Goal: Complete application form: Complete application form

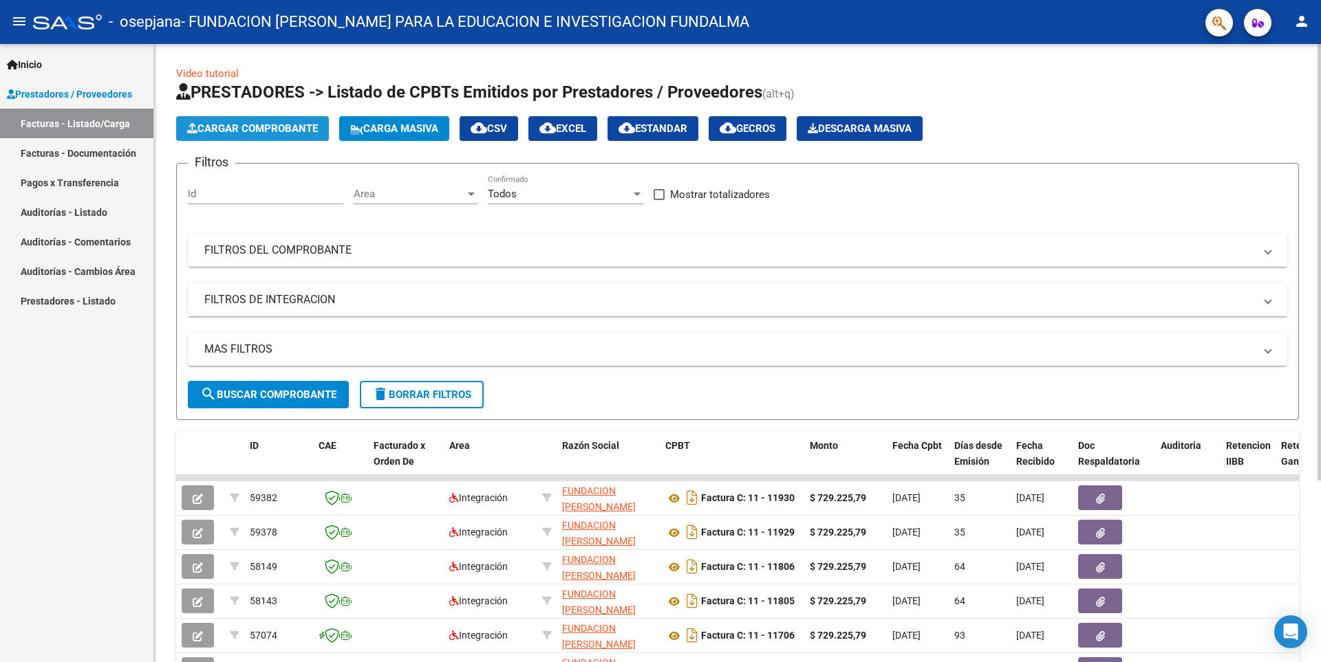
click at [272, 124] on span "Cargar Comprobante" at bounding box center [252, 128] width 131 height 12
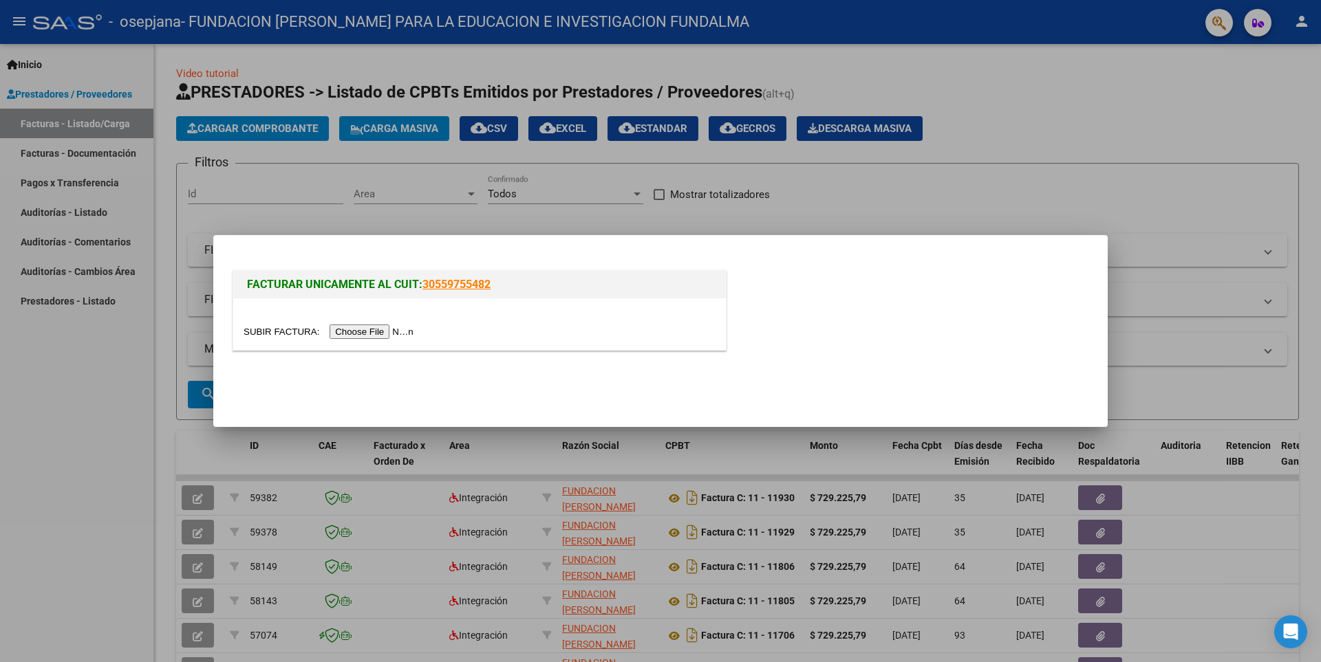
click at [376, 337] on input "file" at bounding box center [330, 332] width 174 height 14
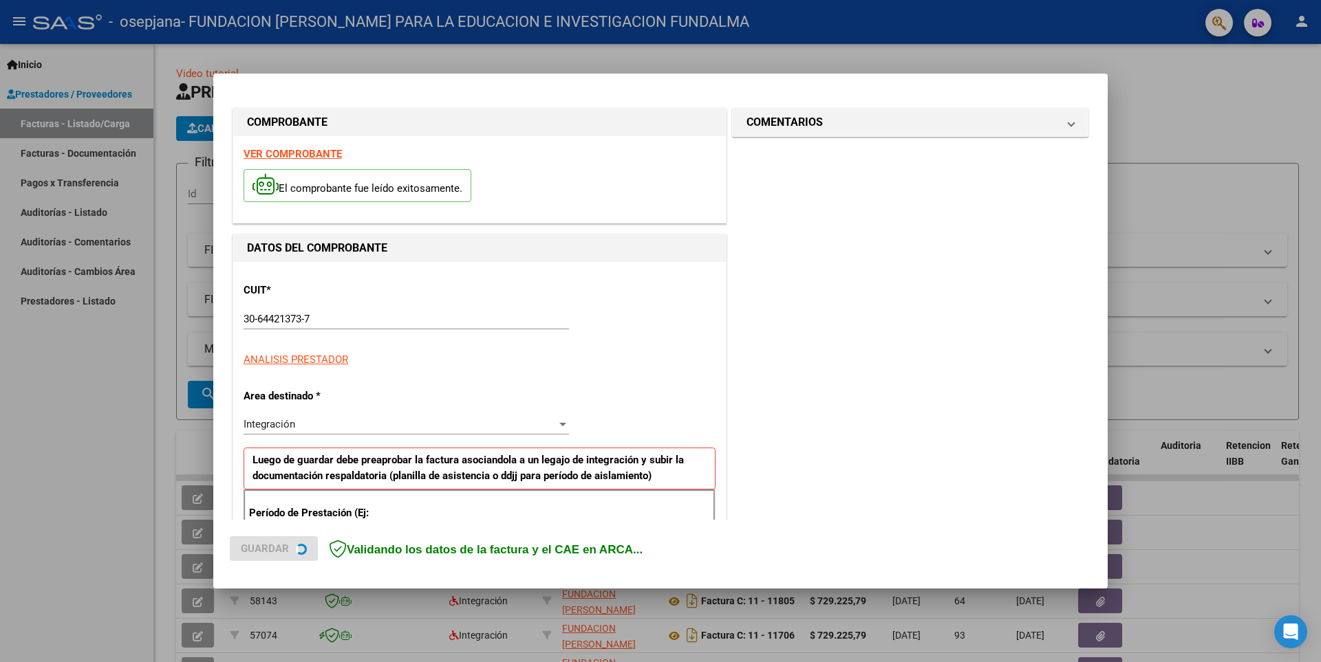
scroll to position [238, 0]
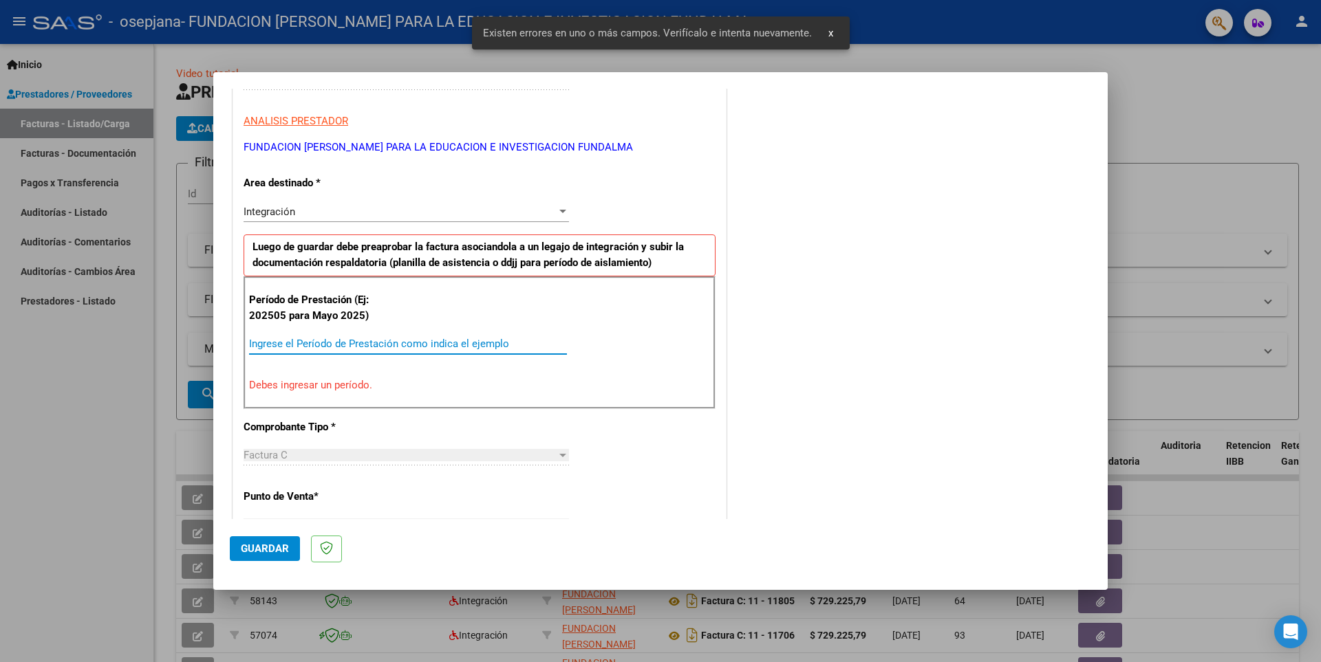
click at [411, 346] on input "Ingrese el Período de Prestación como indica el ejemplo" at bounding box center [408, 344] width 318 height 12
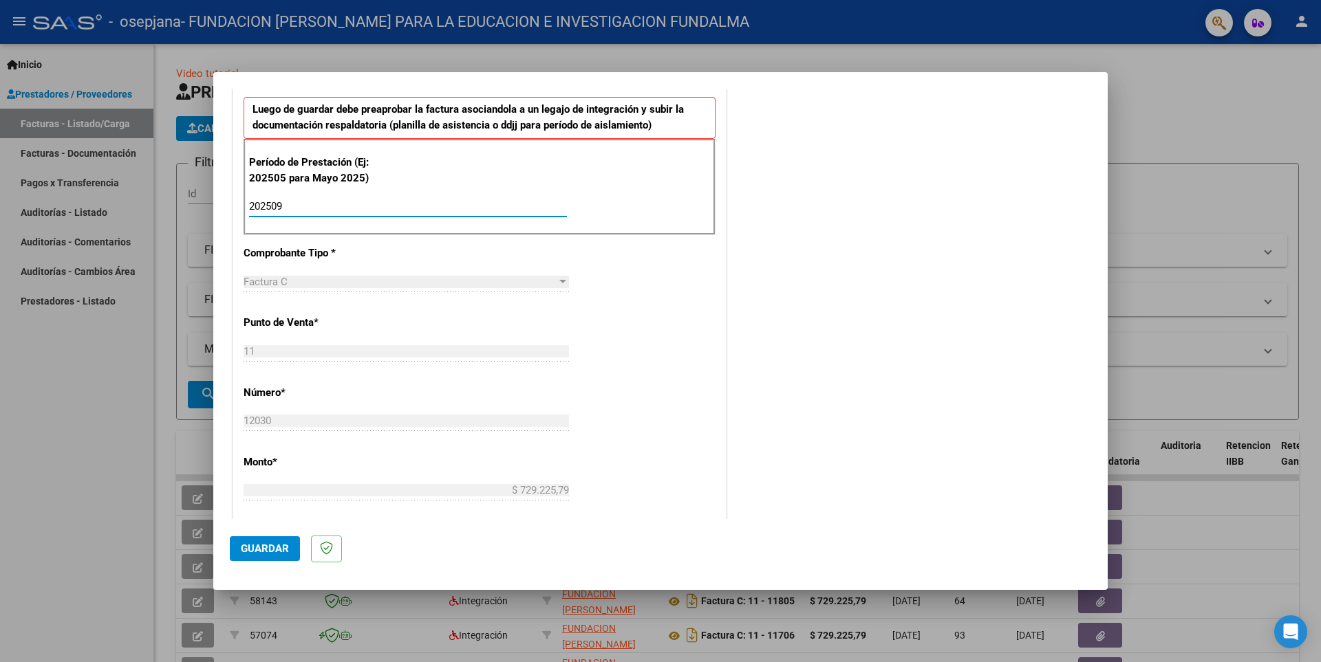
scroll to position [513, 0]
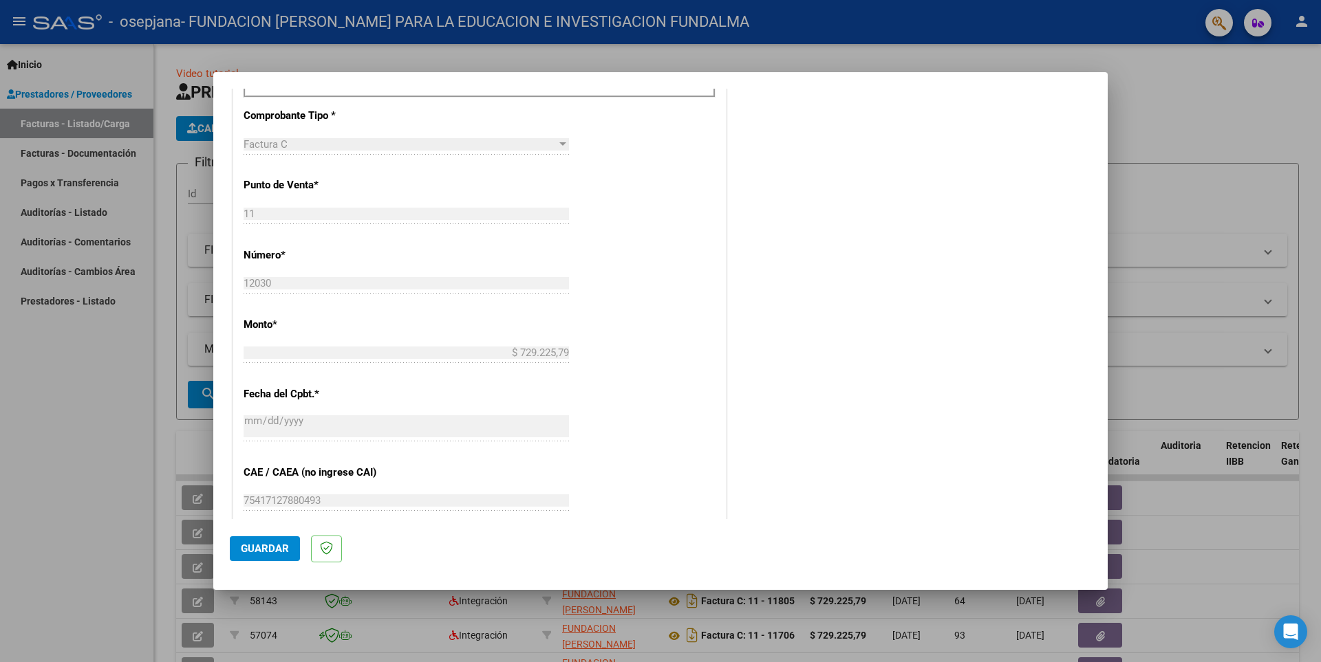
type input "202509"
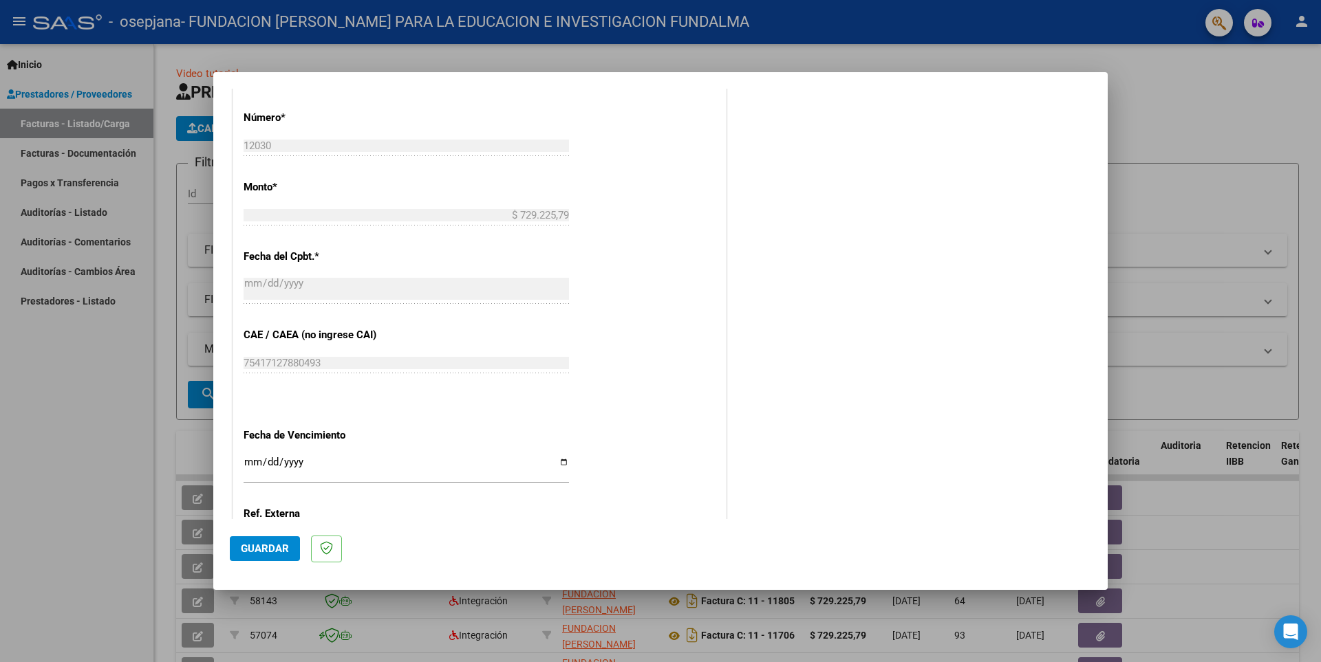
click at [245, 468] on input "Ingresar la fecha" at bounding box center [405, 468] width 325 height 22
type input "[DATE]"
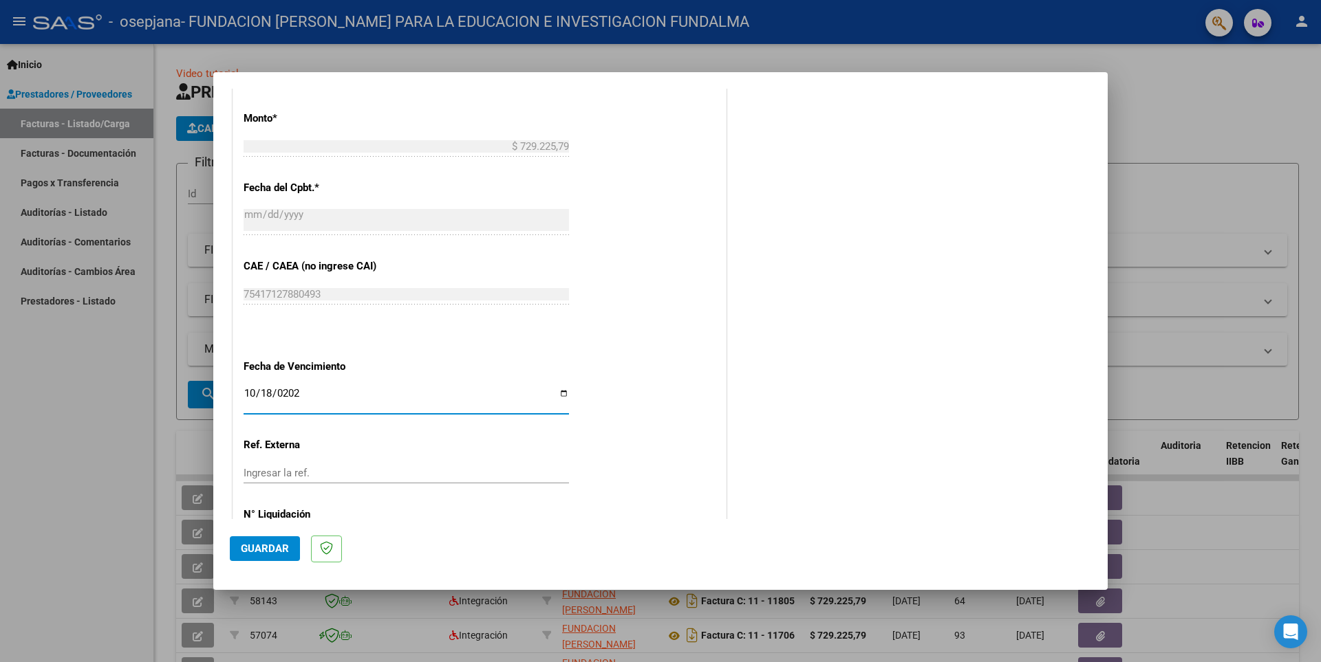
scroll to position [780, 0]
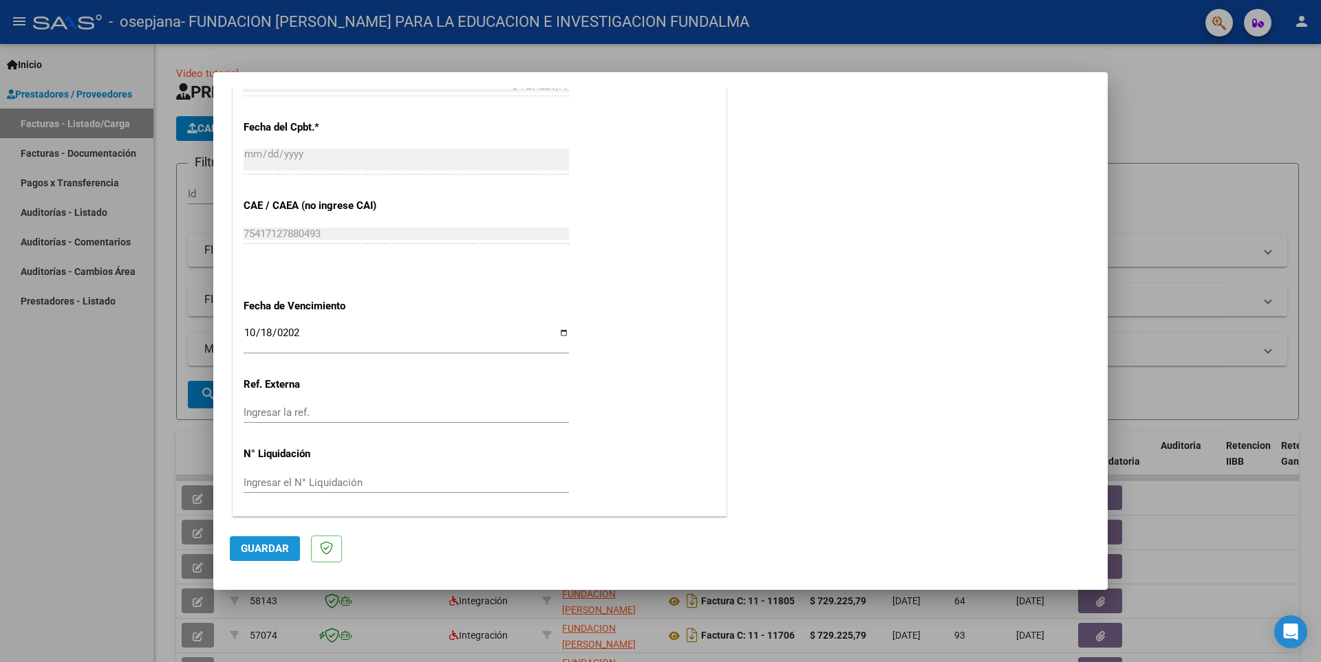
click at [263, 554] on span "Guardar" at bounding box center [265, 549] width 48 height 12
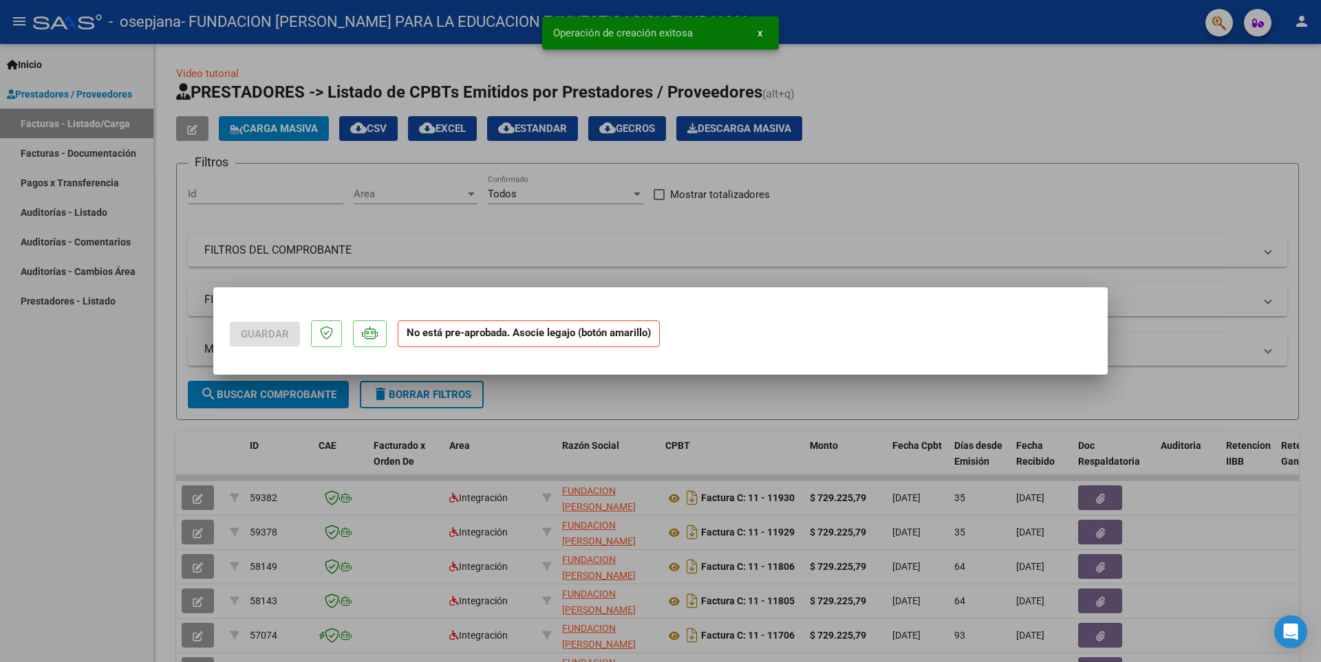
scroll to position [0, 0]
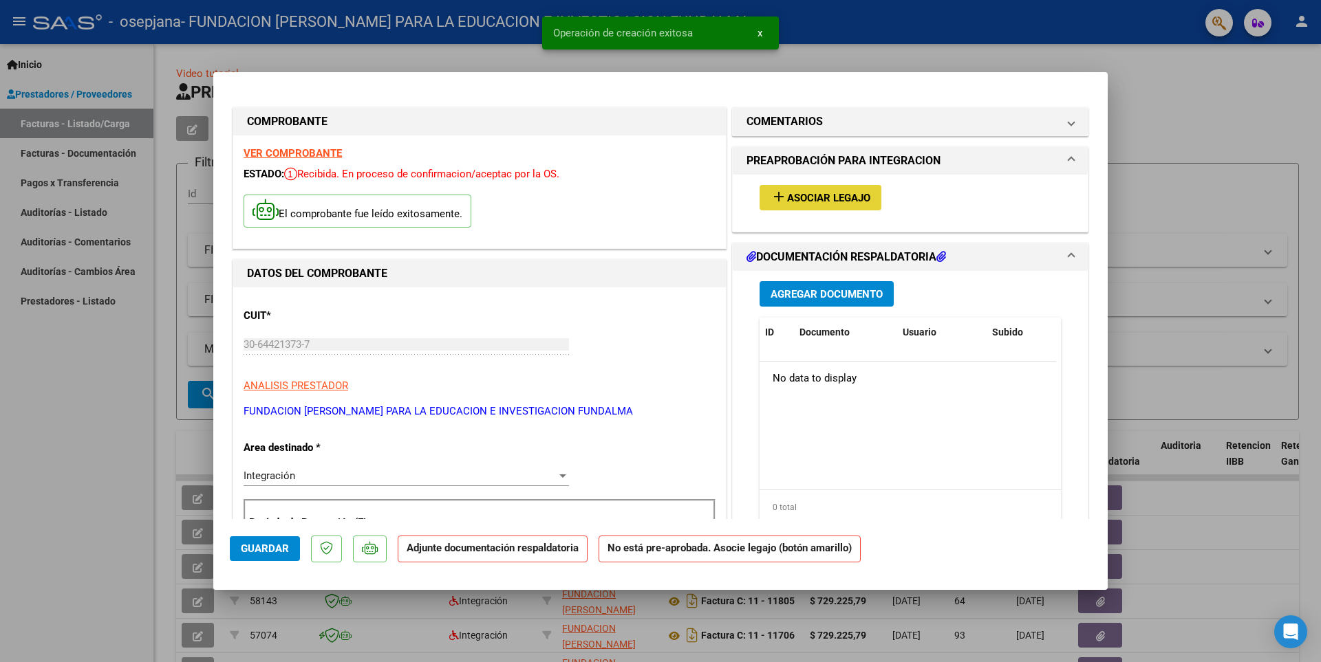
click at [830, 200] on span "Asociar Legajo" at bounding box center [828, 198] width 83 height 12
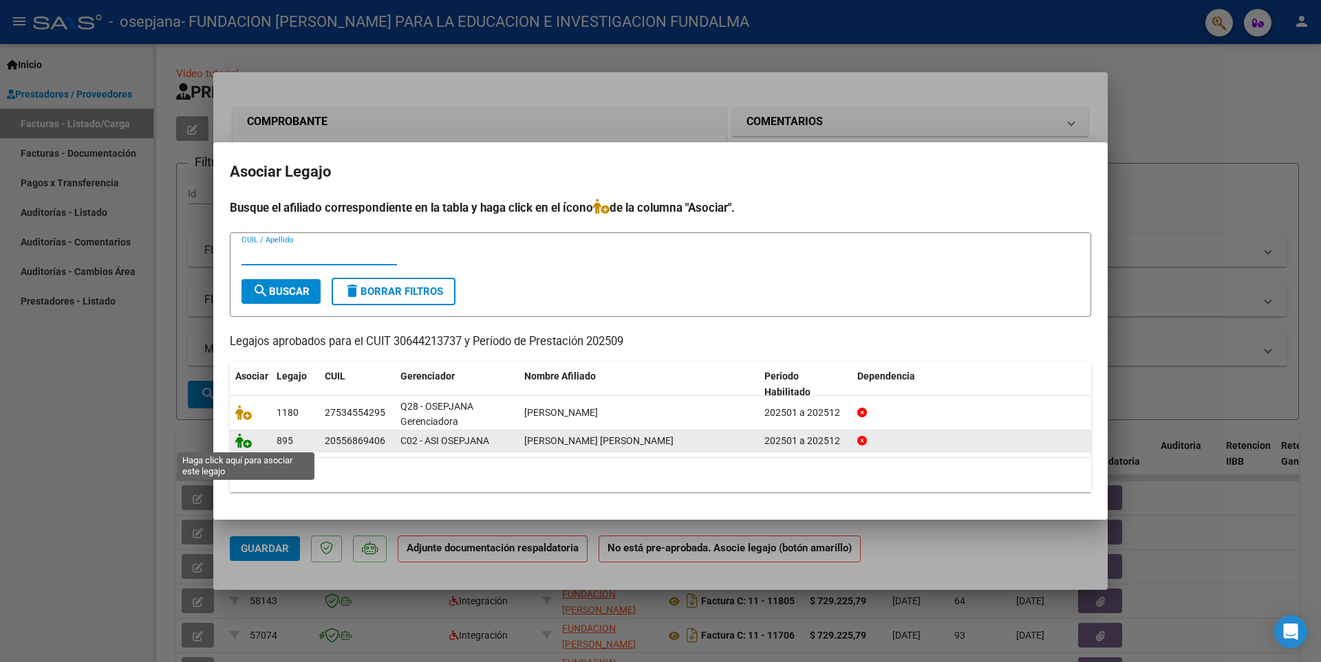
click at [240, 444] on icon at bounding box center [243, 440] width 17 height 15
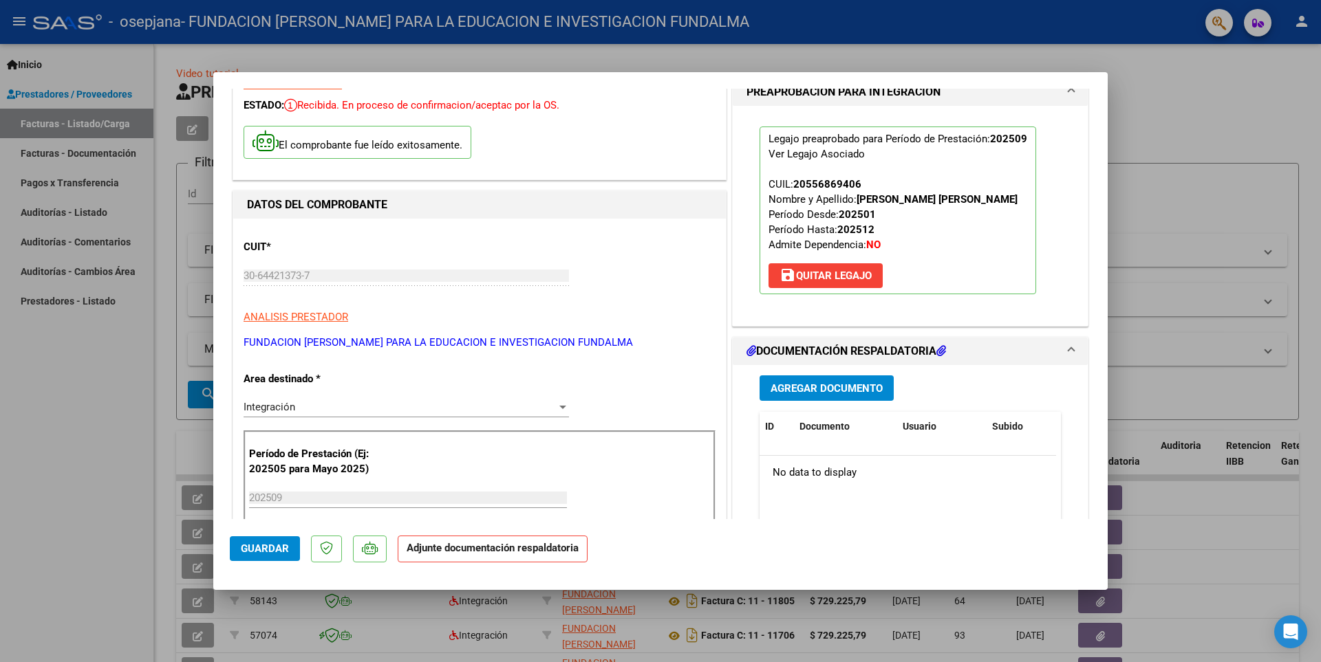
scroll to position [138, 0]
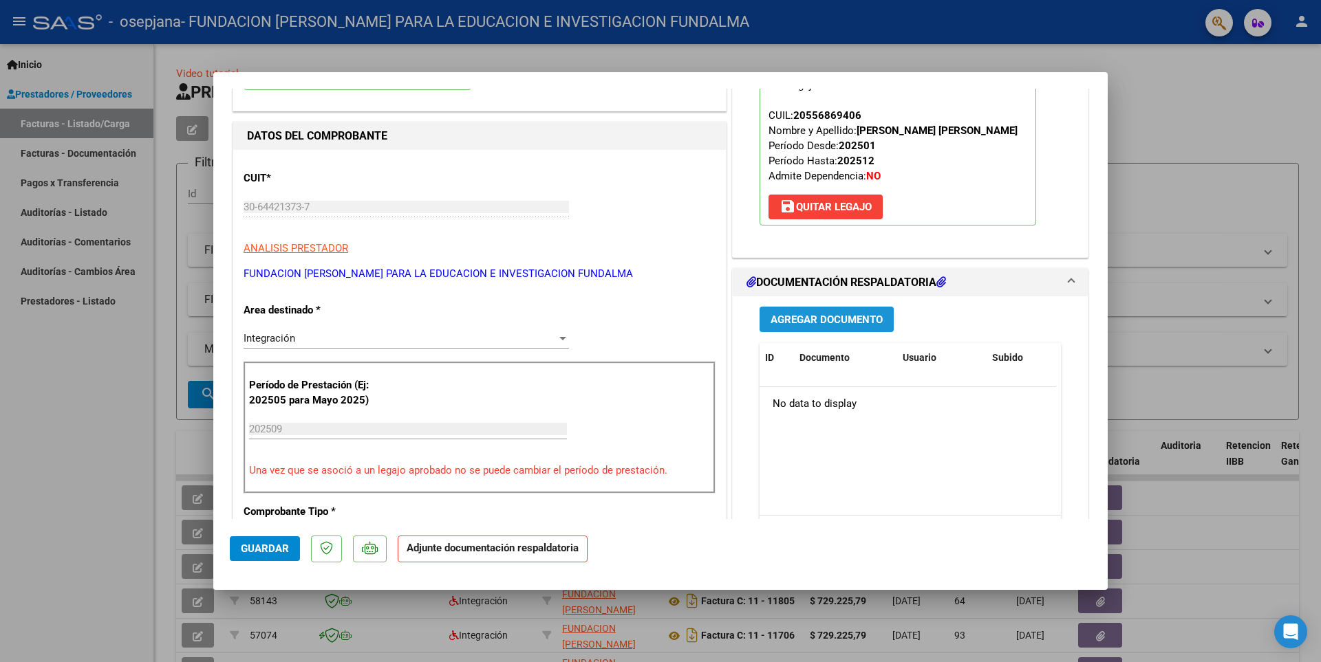
click at [837, 314] on span "Agregar Documento" at bounding box center [826, 320] width 112 height 12
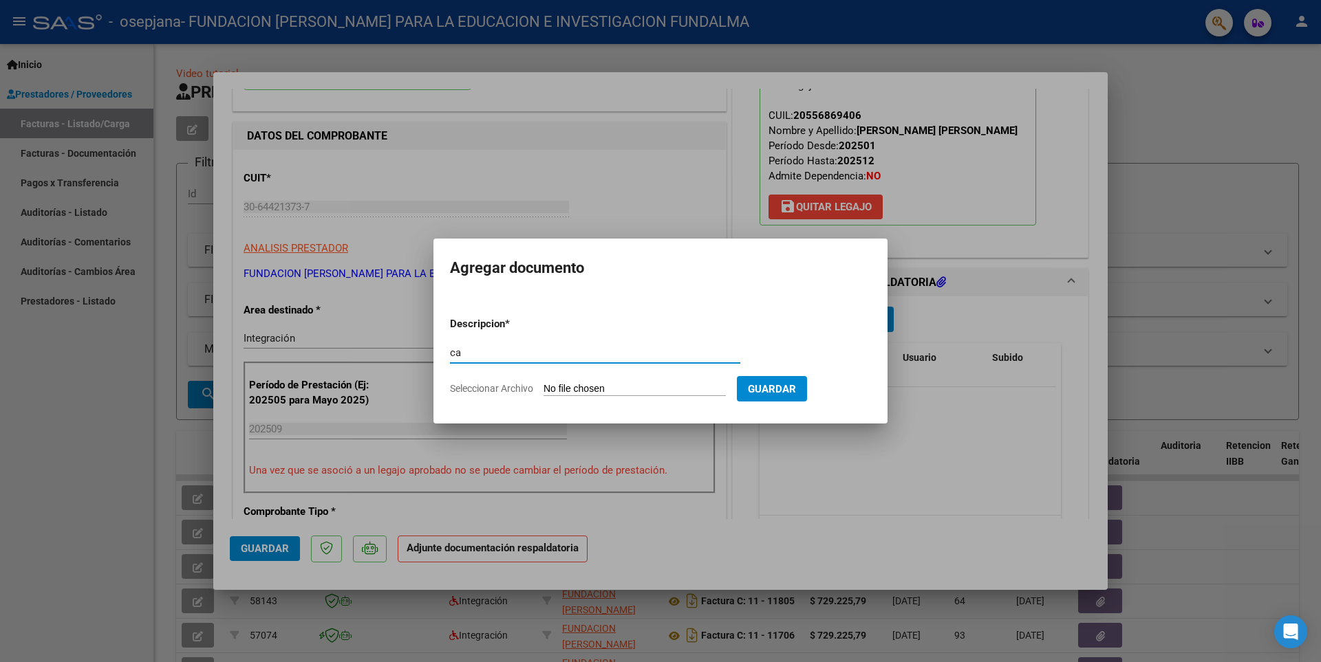
type input "c"
type input "CAE"
click at [682, 383] on input "Seleccionar Archivo" at bounding box center [634, 389] width 182 height 13
type input "C:\fakepath\CAE FC SEPTIEMBRE.pdf"
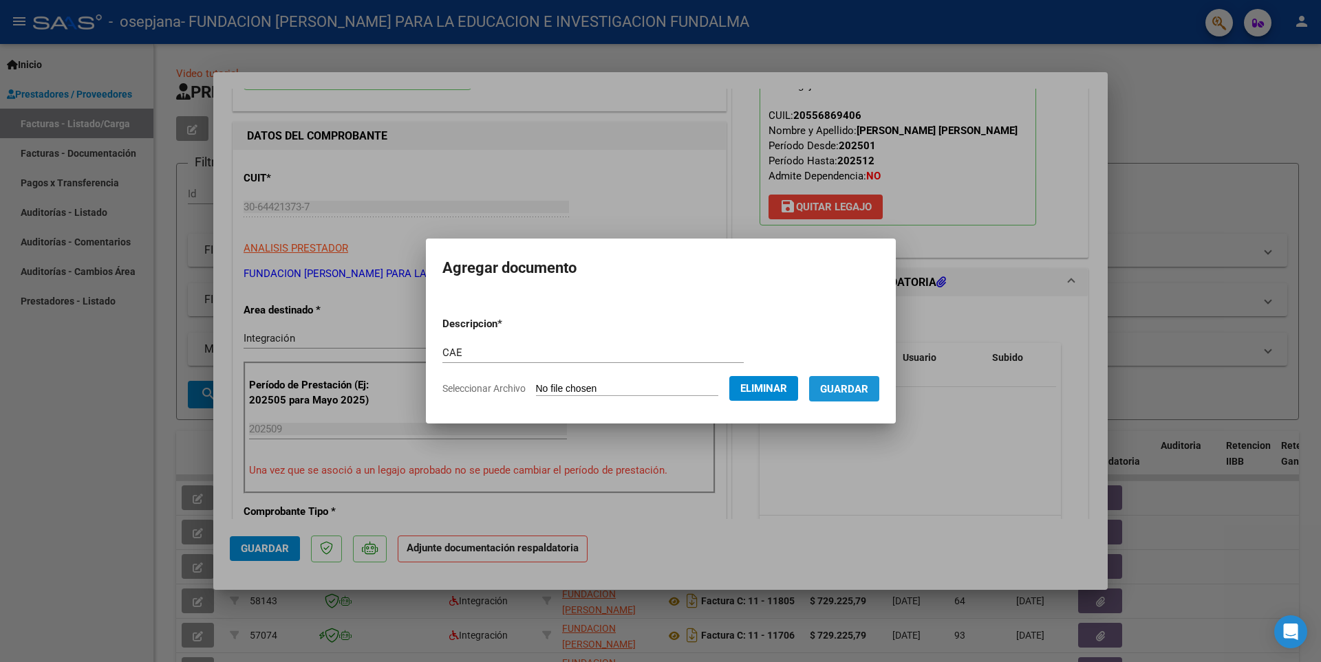
click at [857, 391] on span "Guardar" at bounding box center [844, 389] width 48 height 12
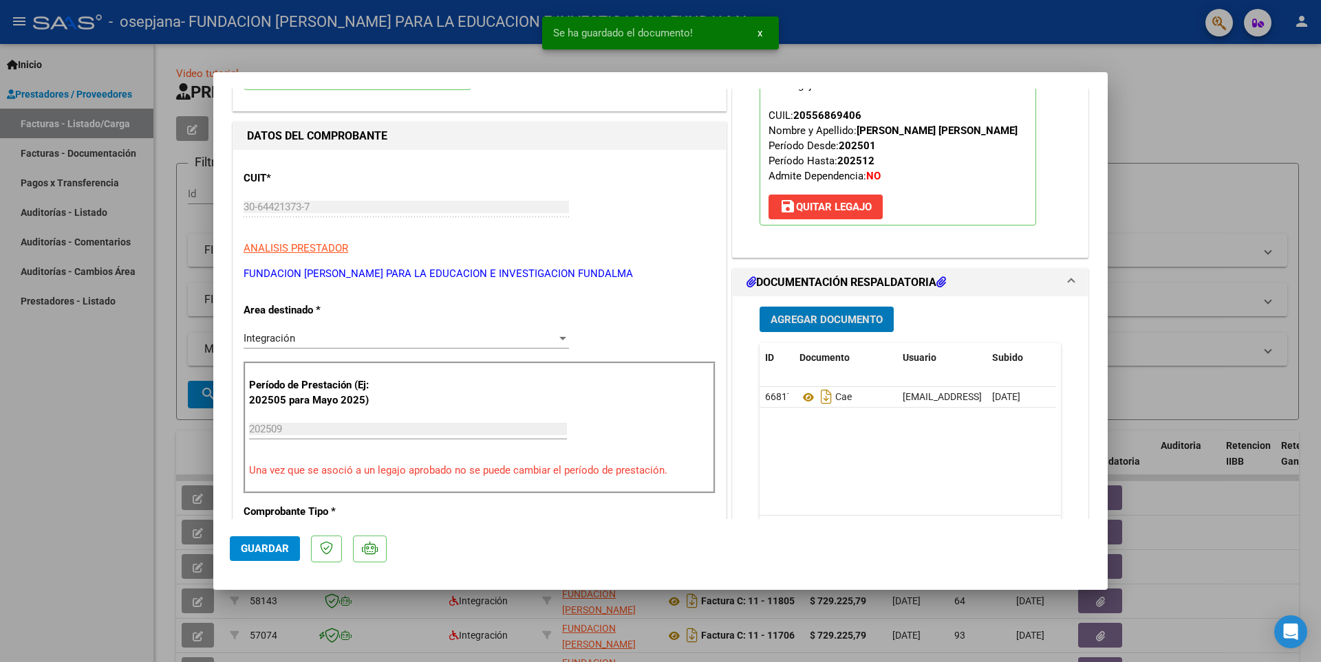
click at [806, 314] on span "Agregar Documento" at bounding box center [826, 320] width 112 height 12
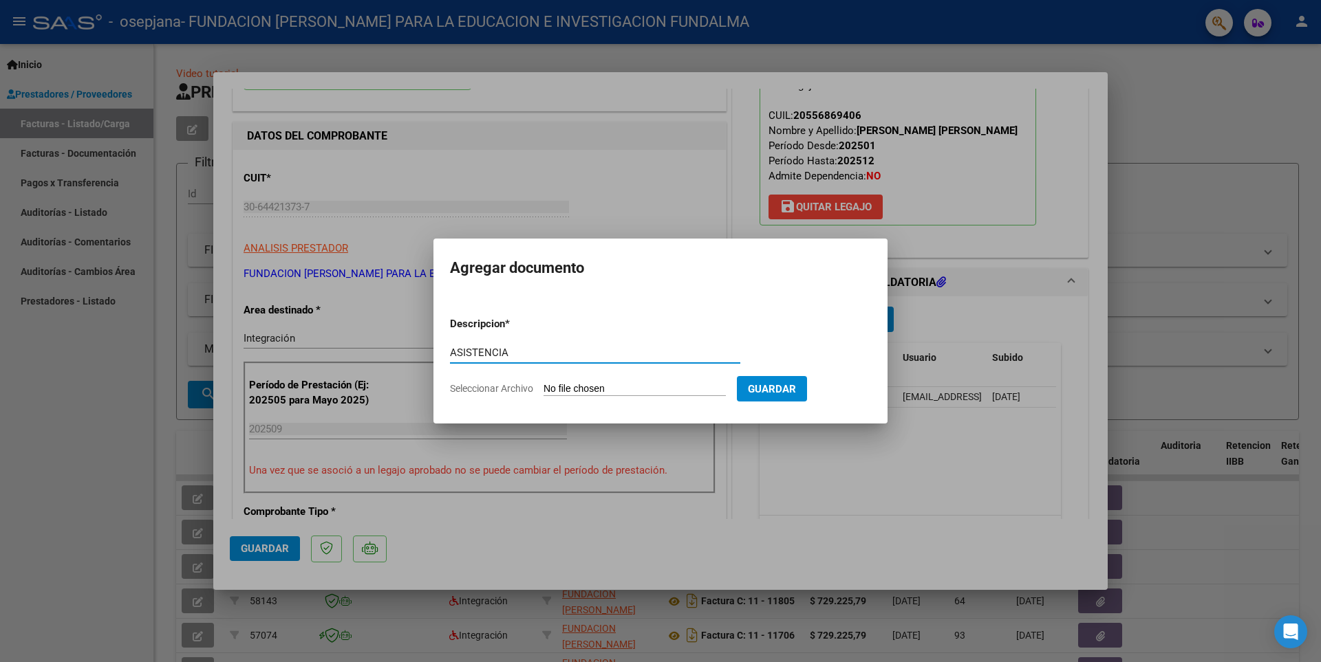
type input "ASISTENCIA"
click at [653, 386] on input "Seleccionar Archivo" at bounding box center [634, 389] width 182 height 13
type input "C:\fakepath\ASISTENCIA SEPTIEMBRE.pdf"
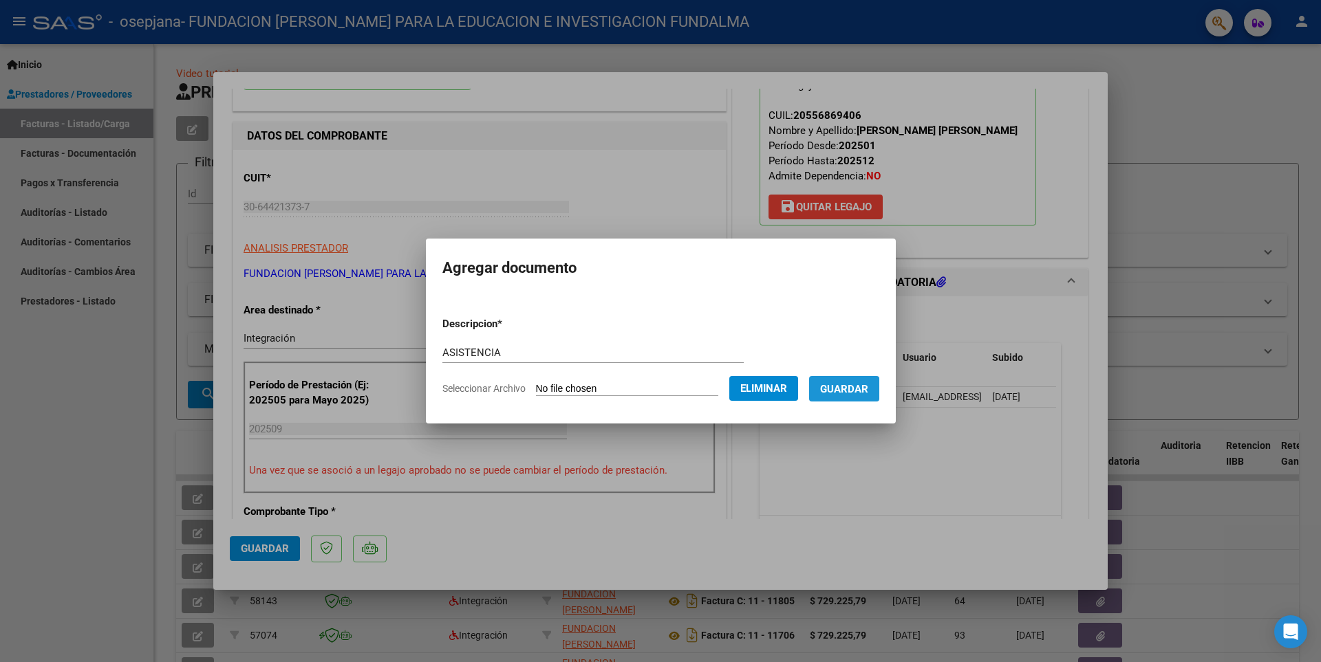
click at [840, 394] on span "Guardar" at bounding box center [844, 389] width 48 height 12
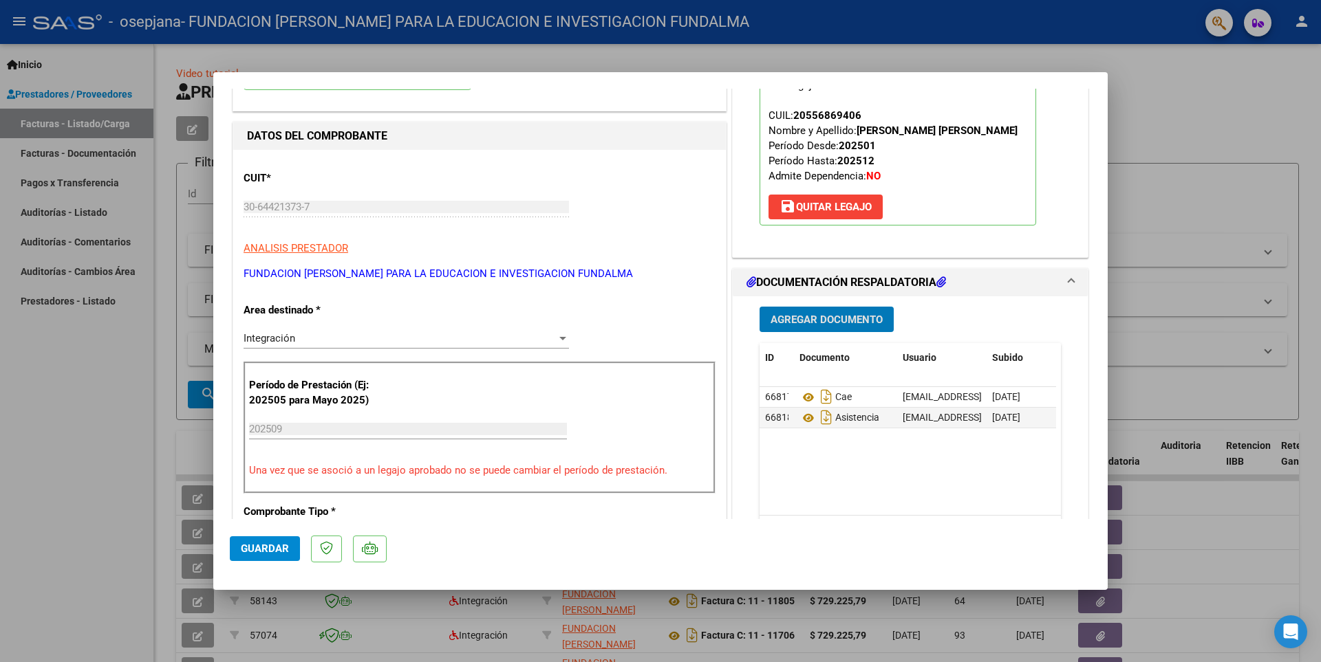
click at [788, 325] on span "Agregar Documento" at bounding box center [826, 320] width 112 height 12
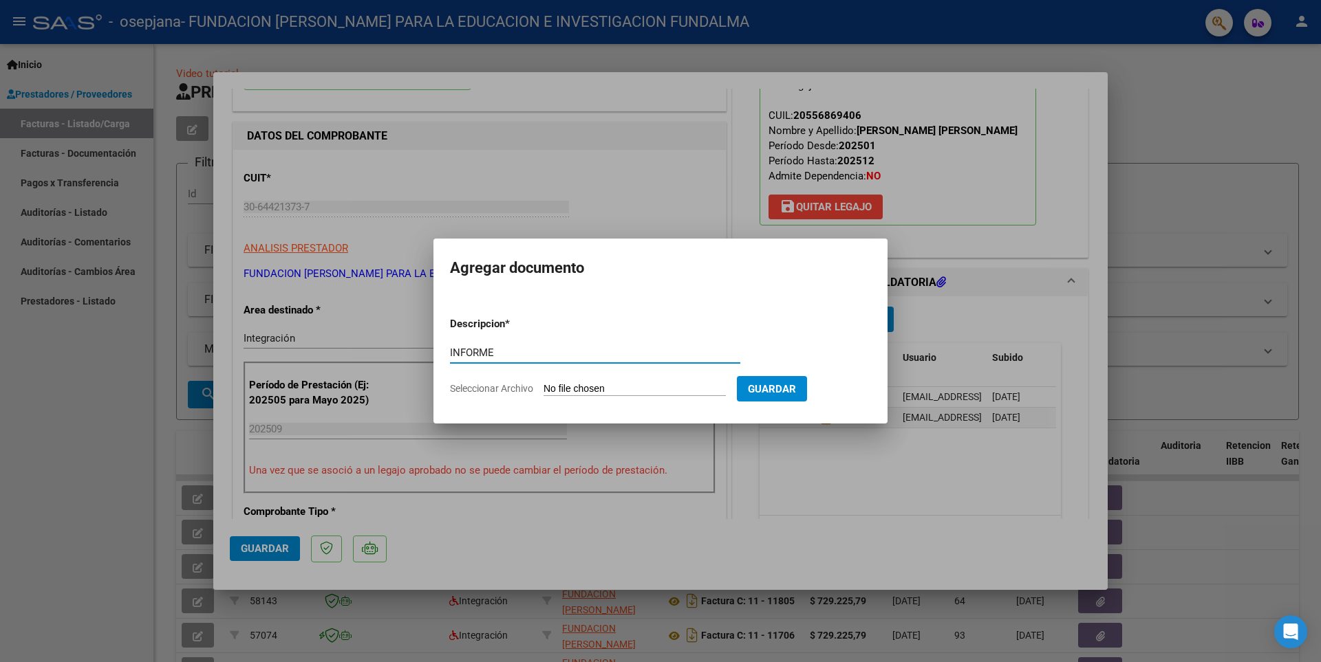
type input "INFORME"
click at [616, 384] on input "Seleccionar Archivo" at bounding box center [634, 389] width 182 height 13
type input "C:\fakepath\INFORME SEPT.pdf"
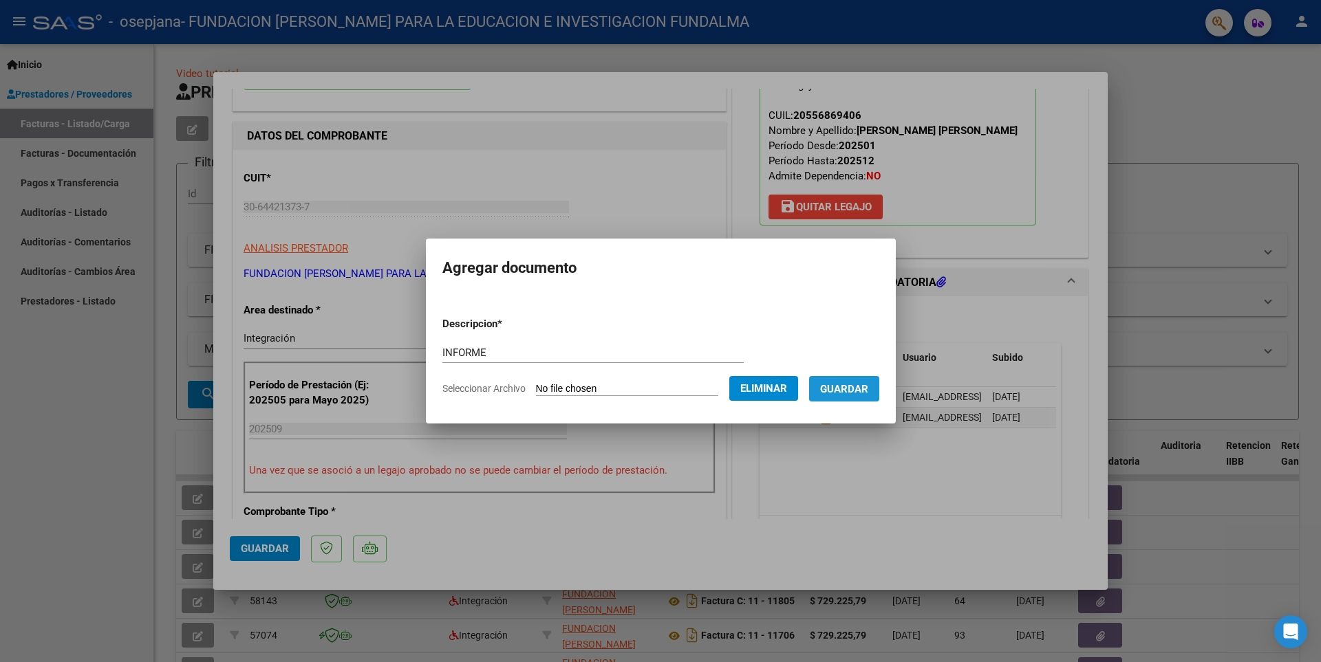
click at [856, 396] on button "Guardar" at bounding box center [844, 388] width 70 height 25
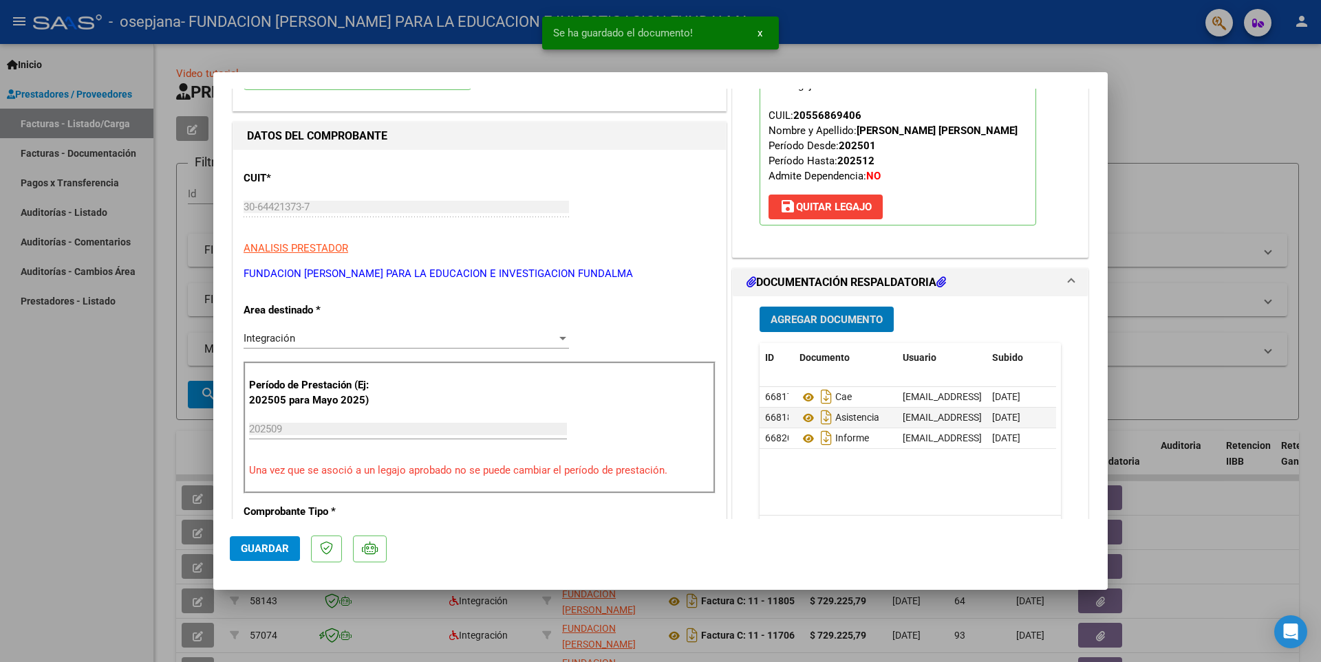
scroll to position [275, 0]
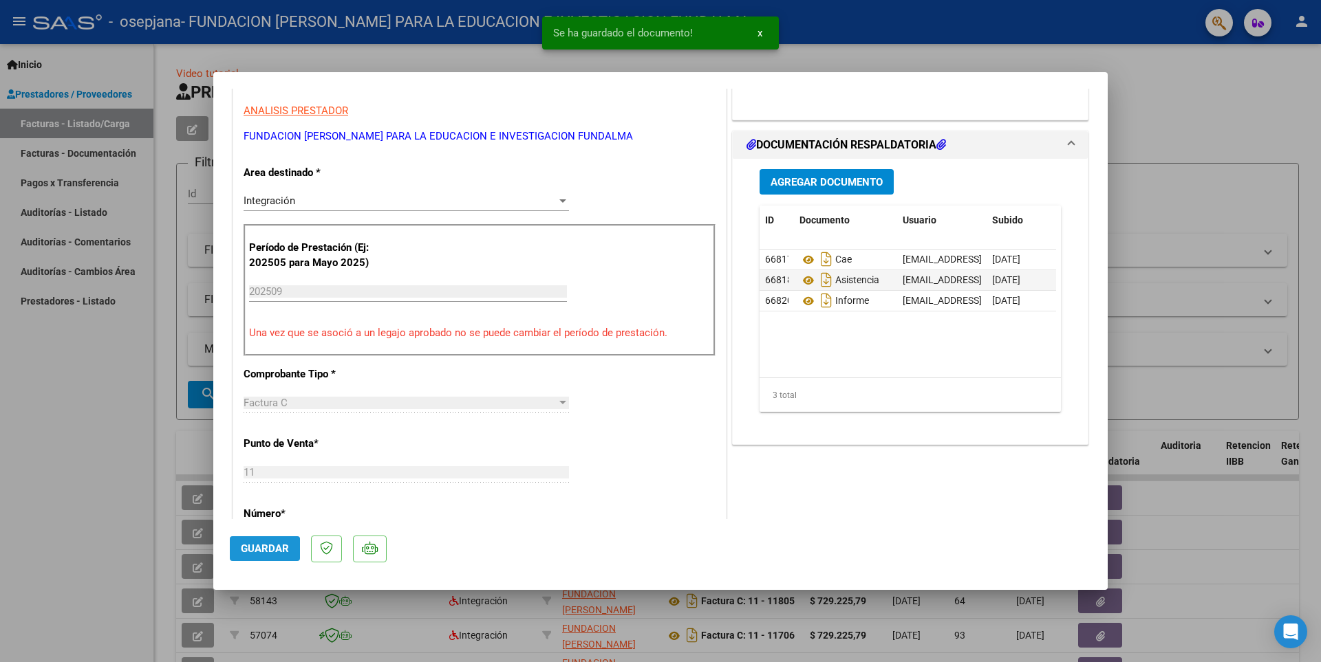
click at [254, 551] on span "Guardar" at bounding box center [265, 549] width 48 height 12
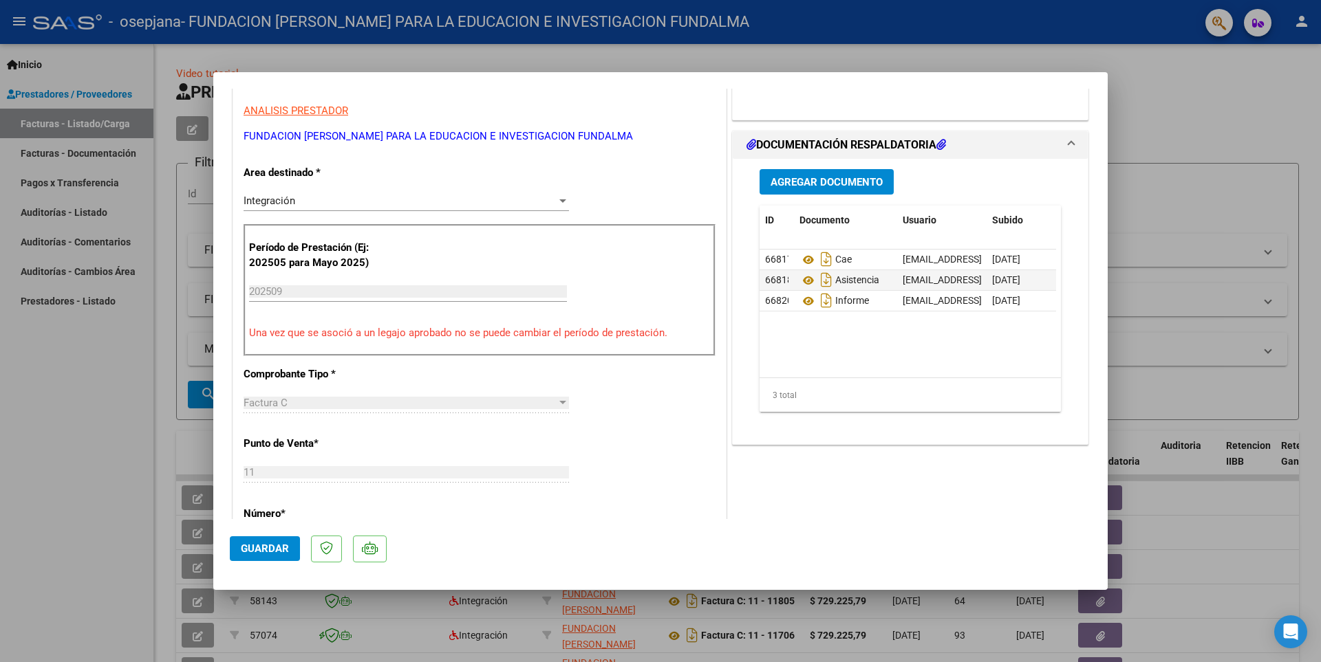
click at [1154, 350] on div at bounding box center [660, 331] width 1321 height 662
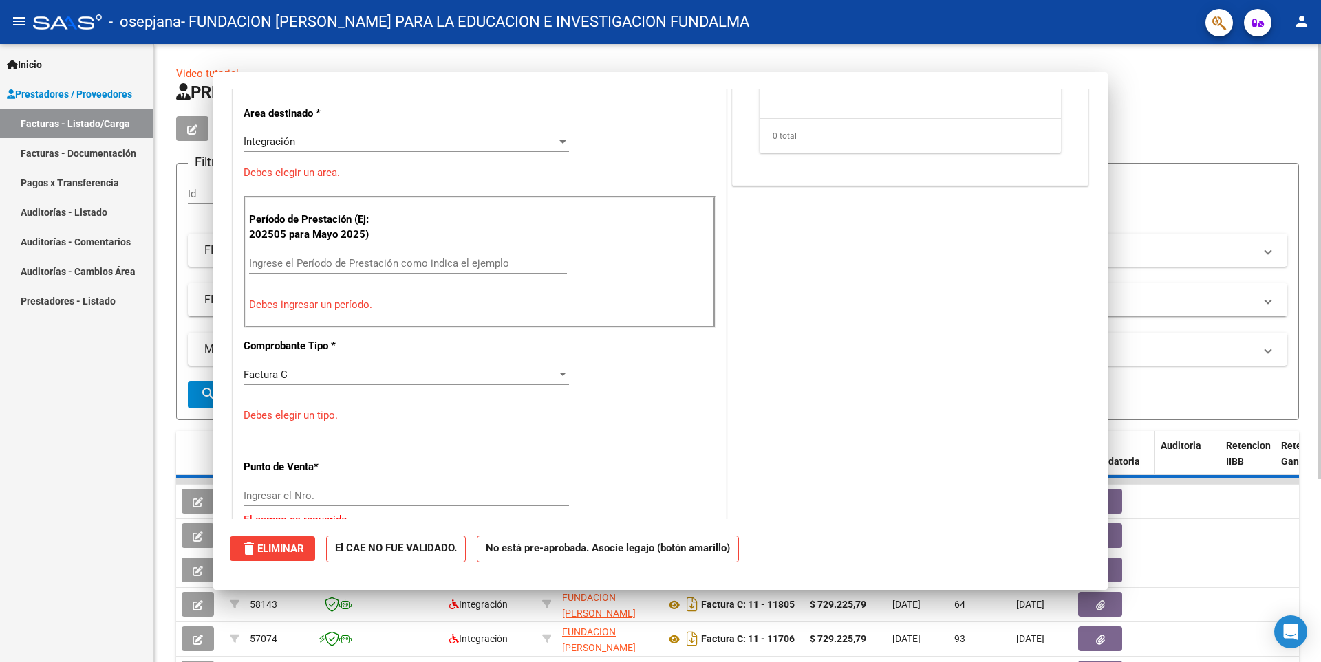
scroll to position [0, 0]
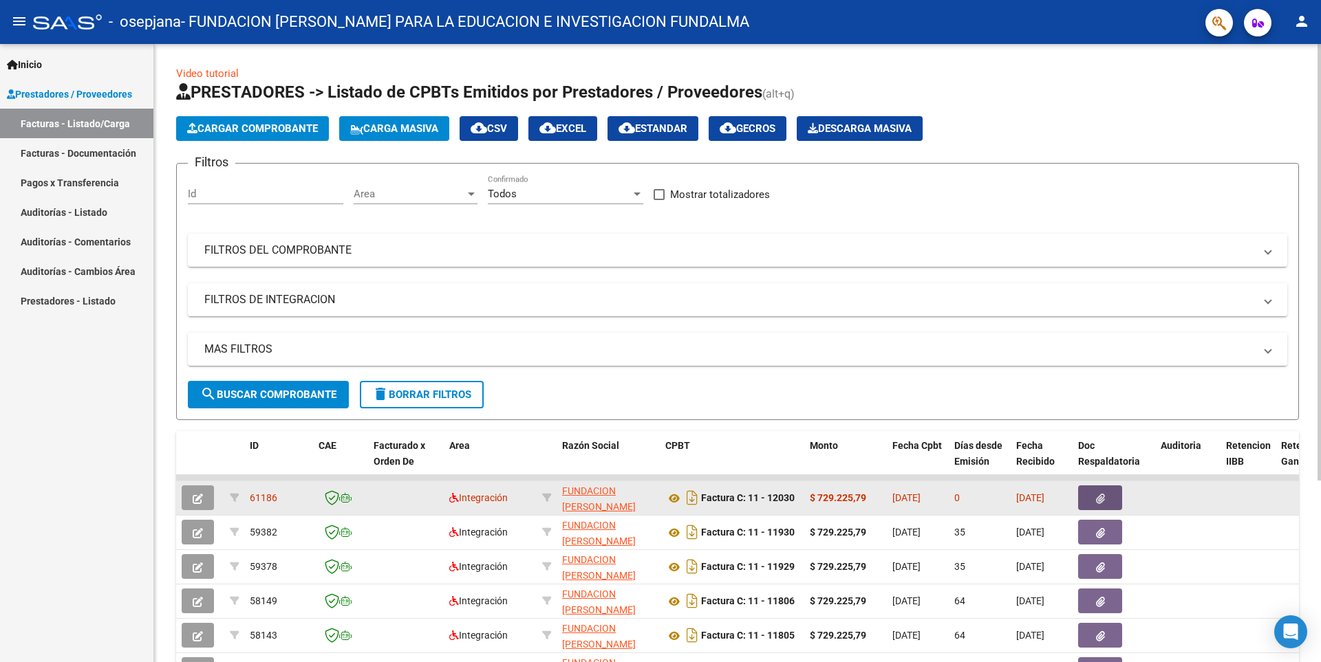
click at [1105, 498] on button "button" at bounding box center [1100, 498] width 44 height 25
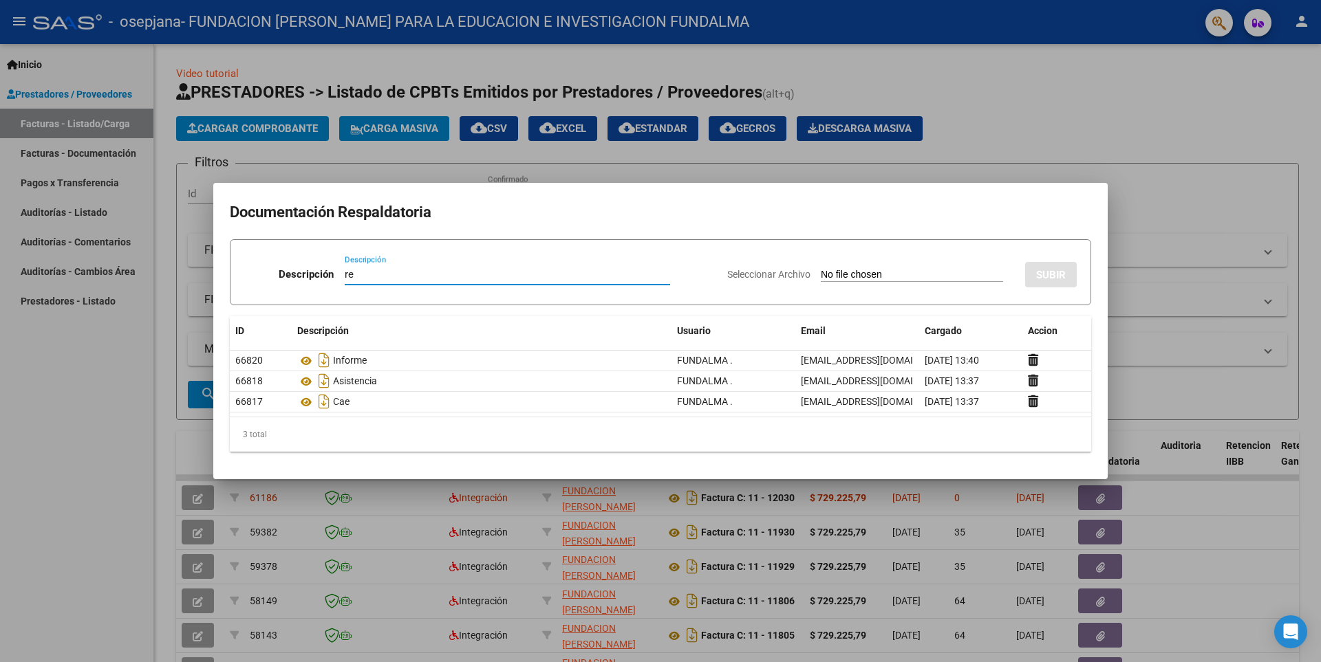
type input "r"
type input "Recibo"
click at [908, 272] on input "Seleccionar Archivo" at bounding box center [912, 275] width 182 height 13
type input "C:\fakepath\junio 2025.pdf"
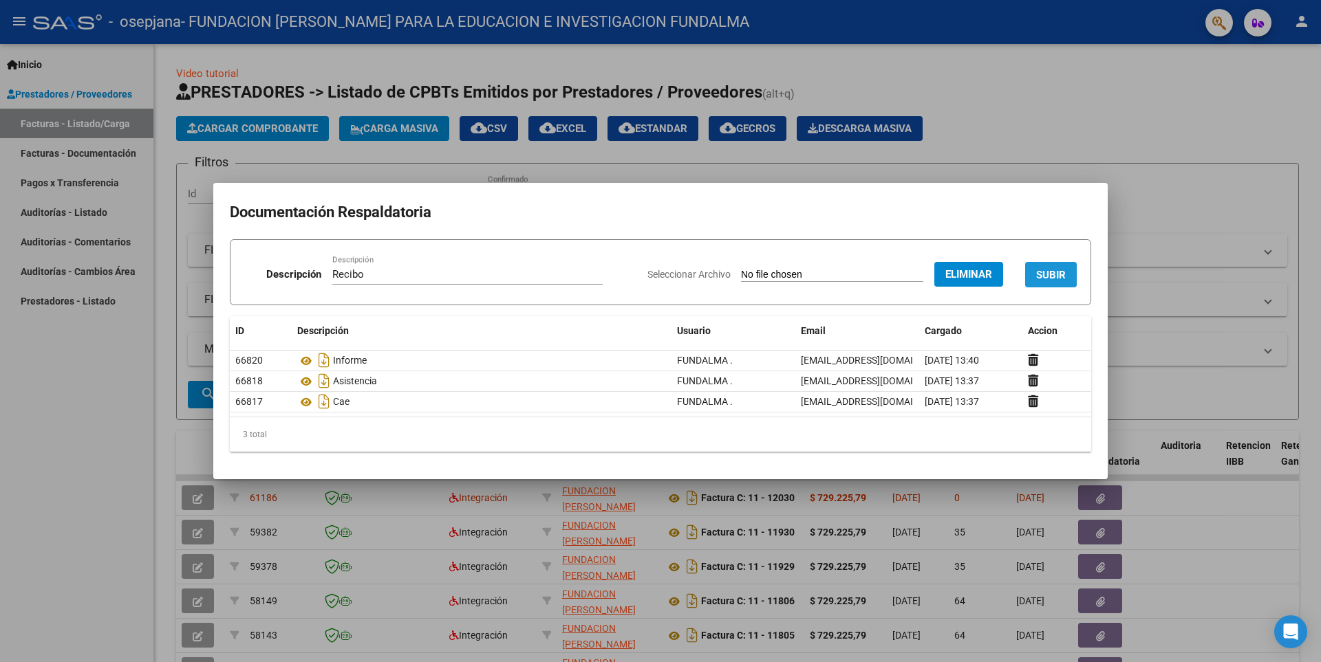
click at [1059, 286] on button "SUBIR" at bounding box center [1051, 274] width 52 height 25
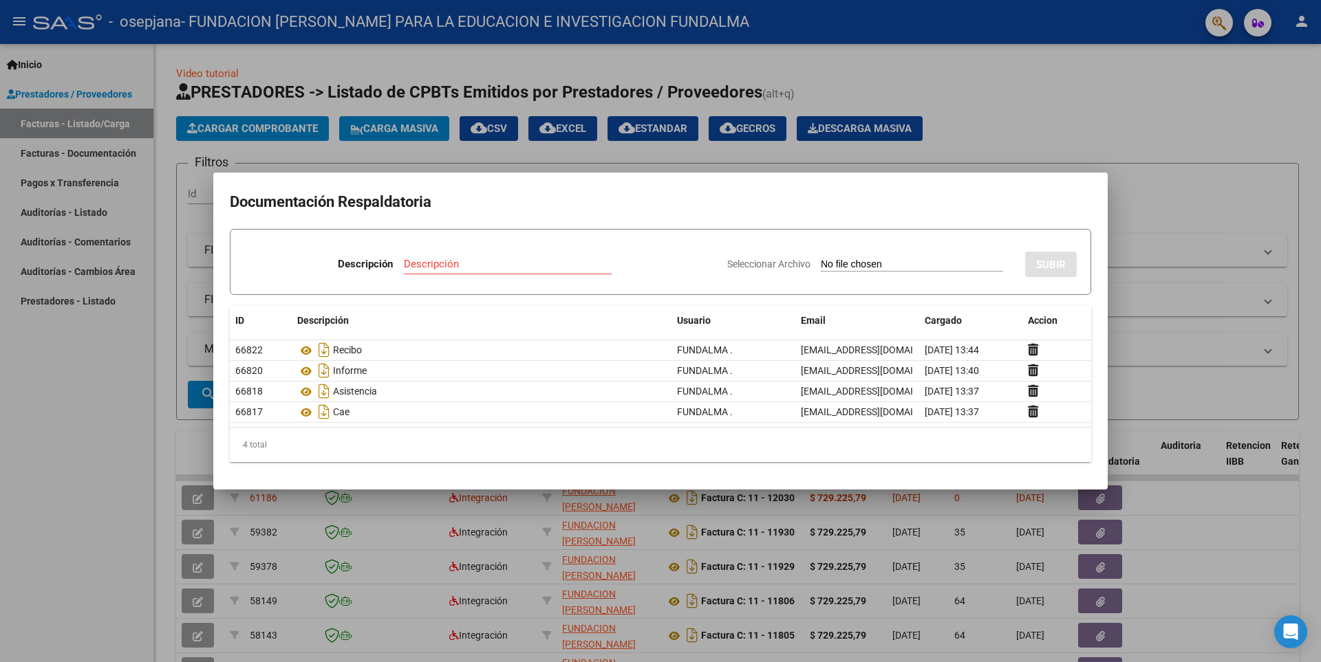
click at [1213, 388] on div at bounding box center [660, 331] width 1321 height 662
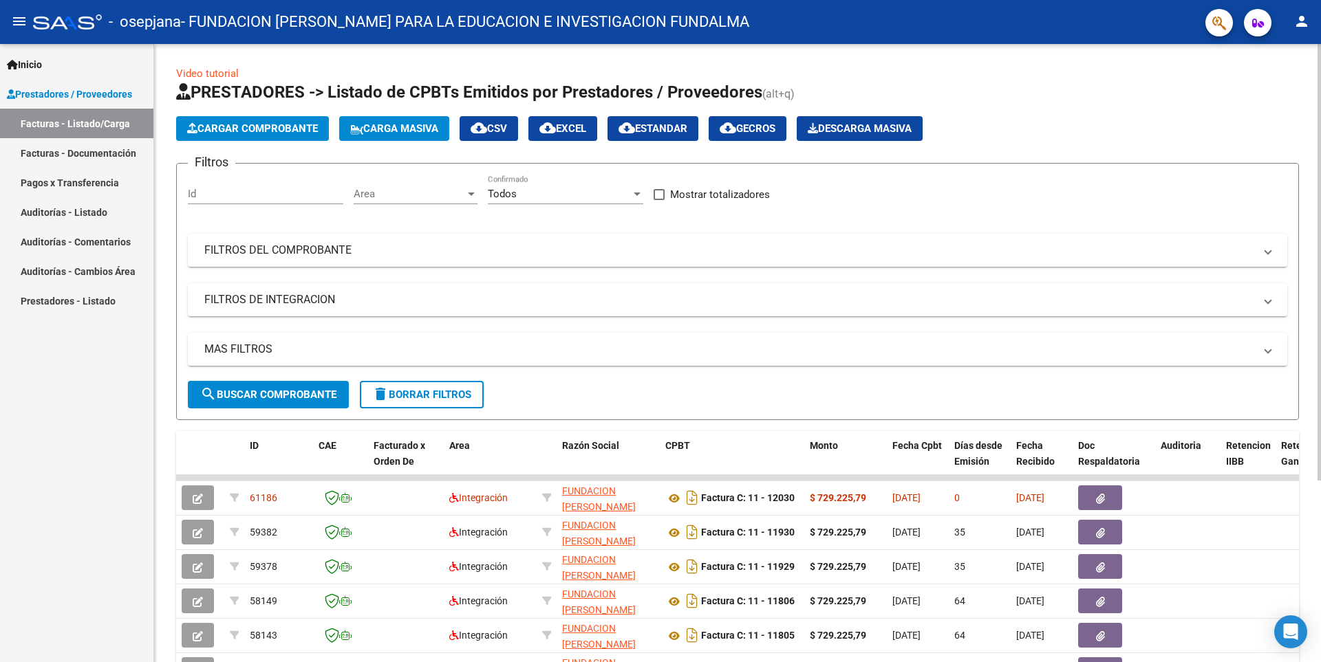
click at [221, 141] on app-list-header "PRESTADORES -> Listado de CPBTs Emitidos por Prestadores / Proveedores (alt+q) …" at bounding box center [737, 250] width 1123 height 339
click at [222, 136] on button "Cargar Comprobante" at bounding box center [252, 128] width 153 height 25
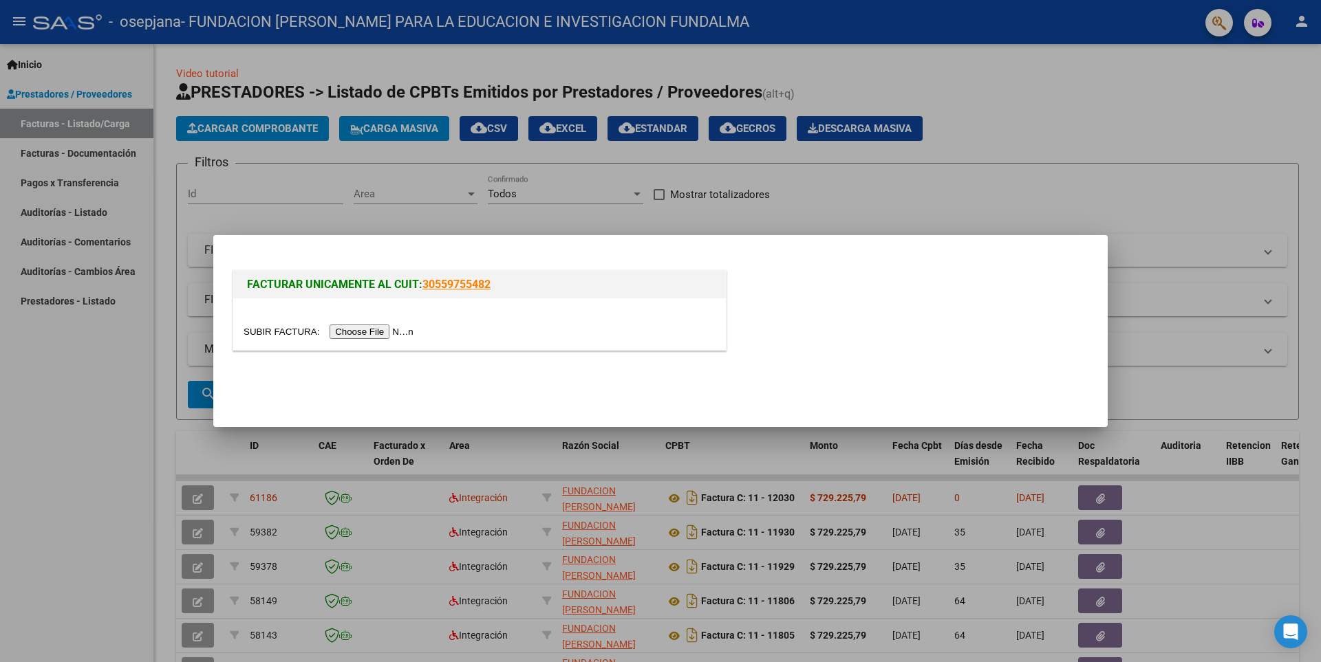
click at [407, 332] on input "file" at bounding box center [330, 332] width 174 height 14
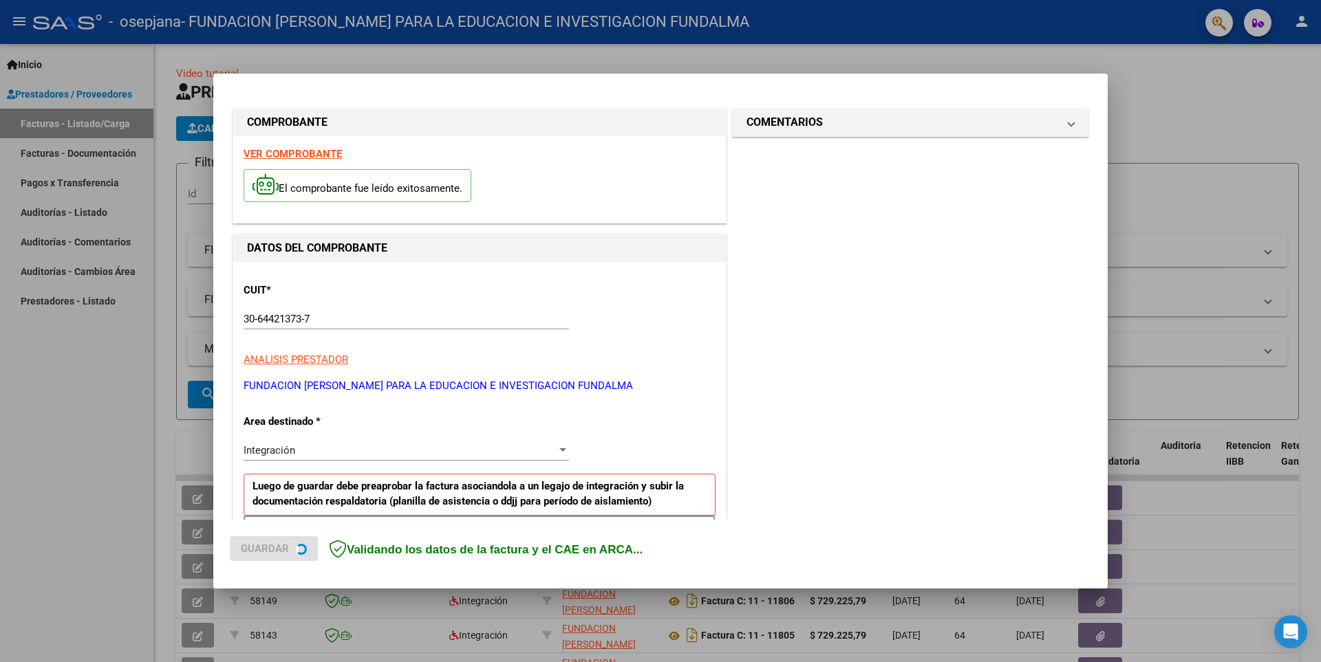
scroll to position [263, 0]
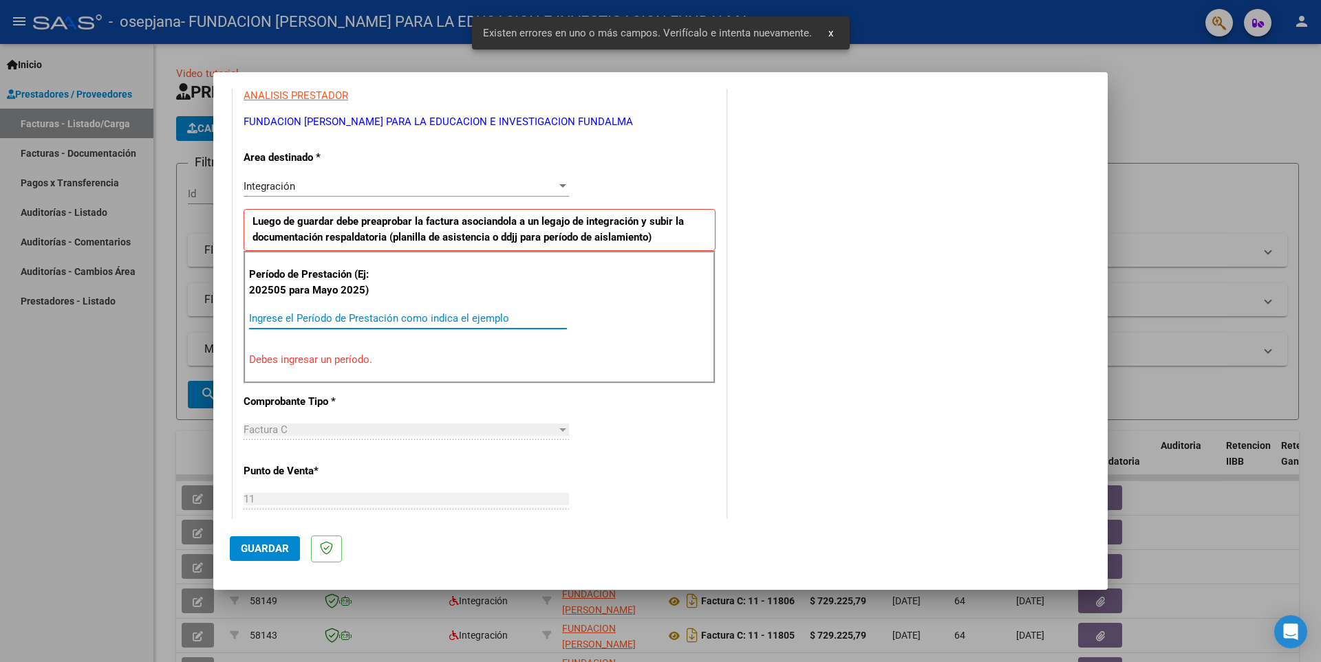
click at [377, 317] on input "Ingrese el Período de Prestación como indica el ejemplo" at bounding box center [408, 318] width 318 height 12
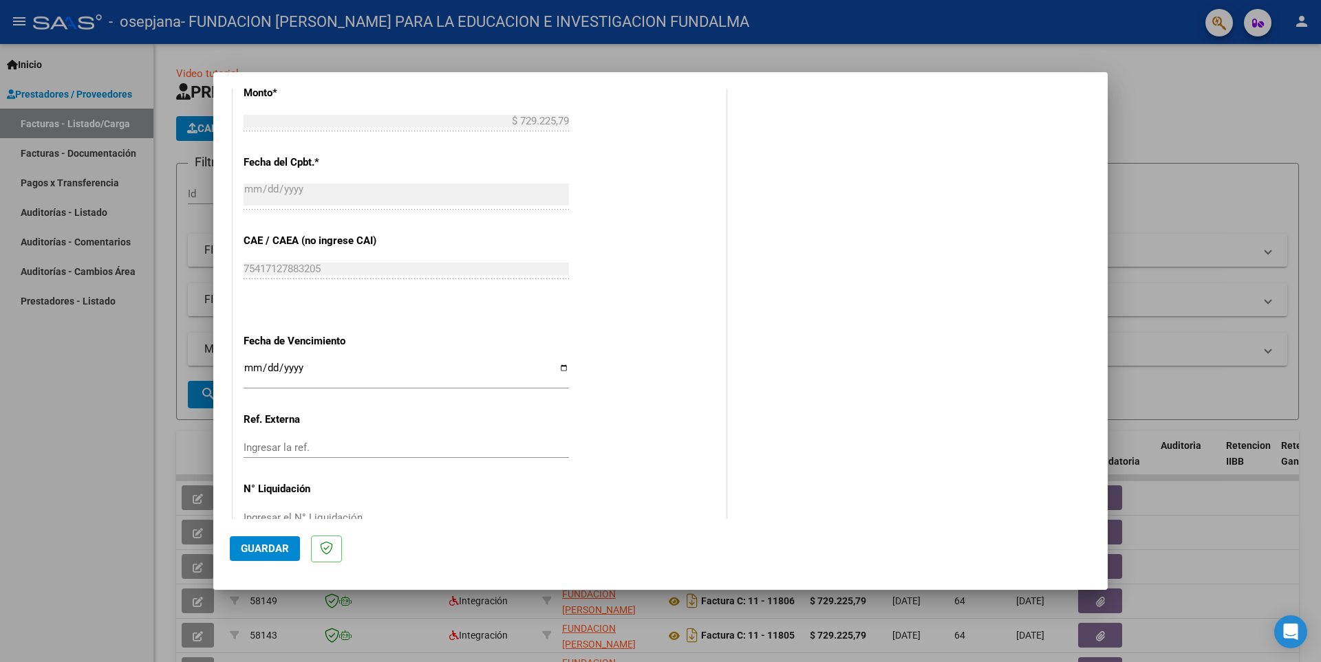
scroll to position [780, 0]
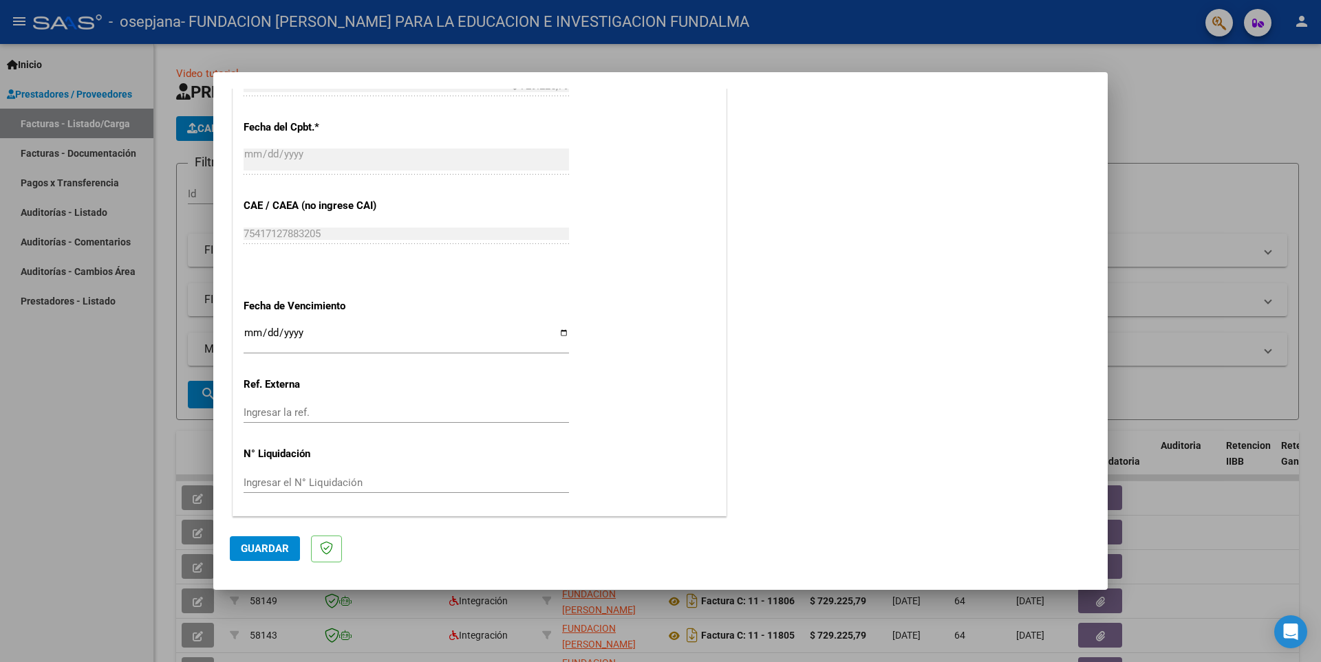
type input "202509"
click at [245, 330] on input "Ingresar la fecha" at bounding box center [405, 338] width 325 height 22
type input "[DATE]"
click at [256, 552] on span "Guardar" at bounding box center [265, 549] width 48 height 12
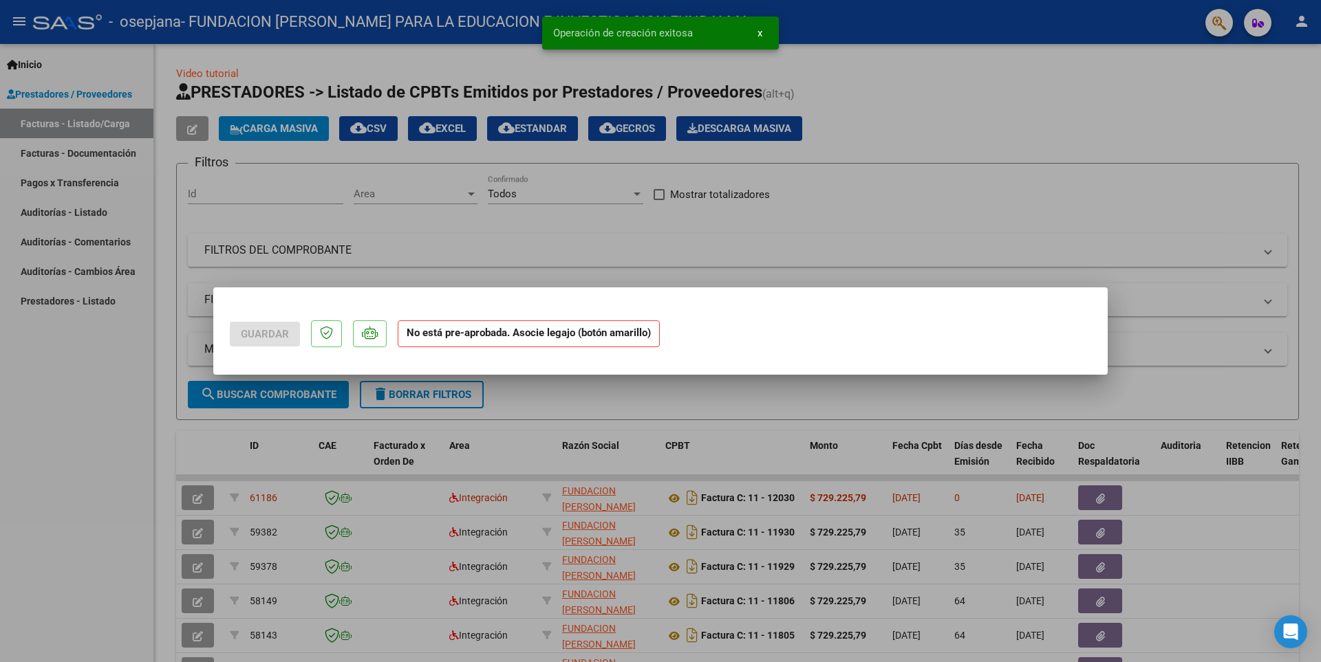
scroll to position [0, 0]
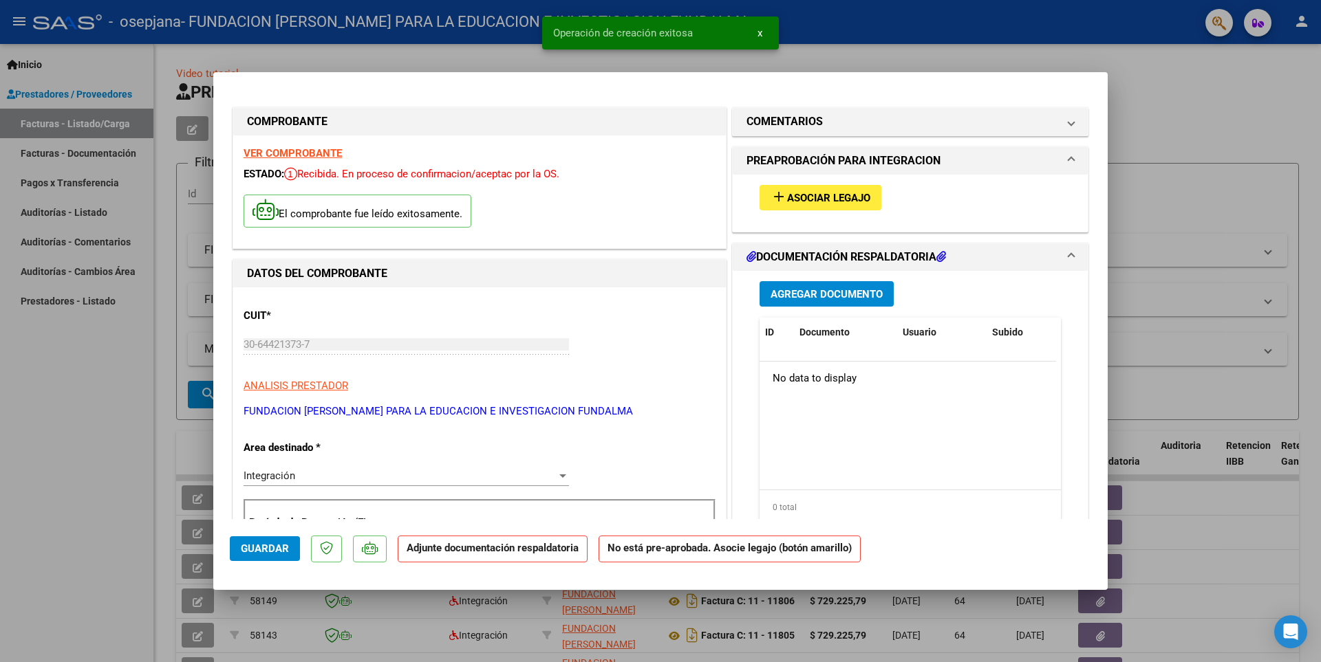
click at [808, 203] on span "Asociar Legajo" at bounding box center [828, 198] width 83 height 12
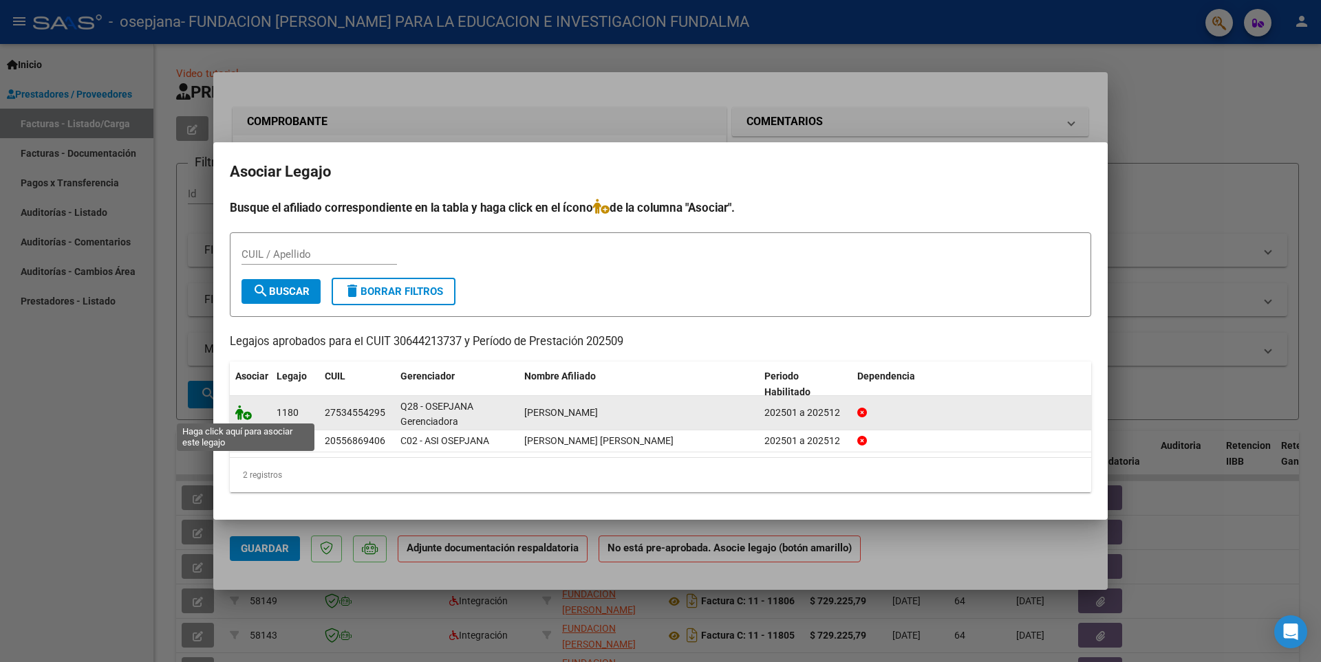
click at [247, 416] on icon at bounding box center [243, 412] width 17 height 15
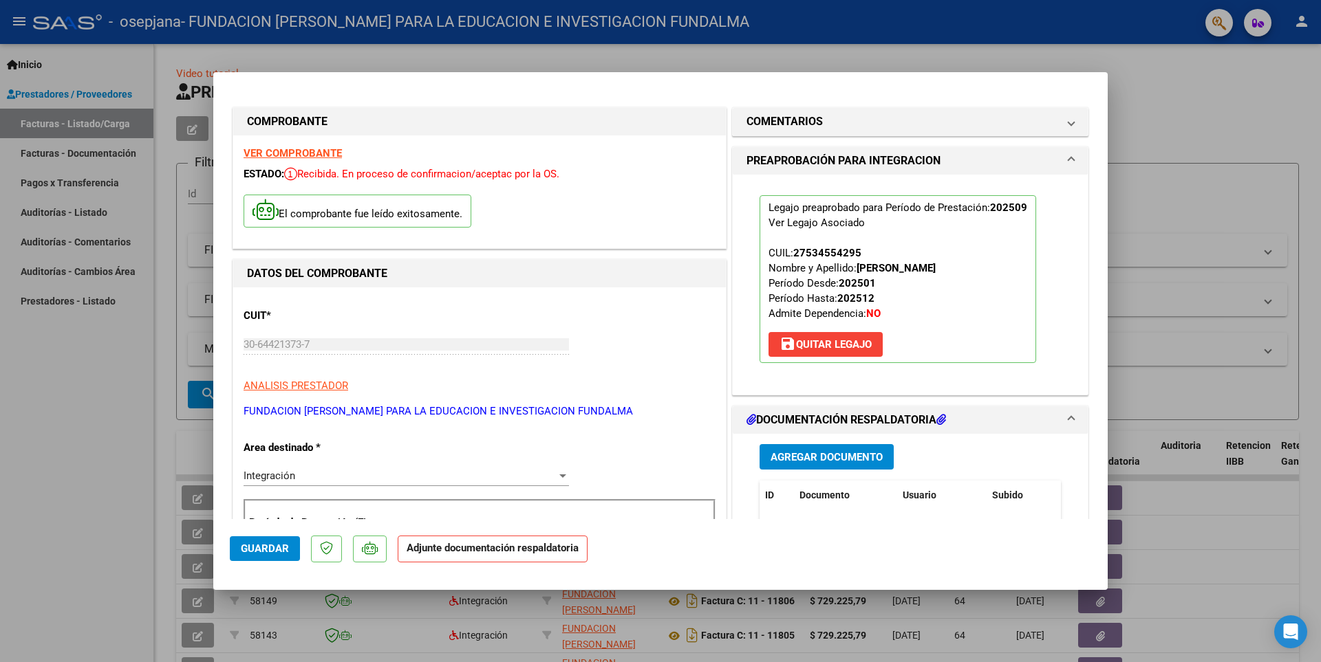
scroll to position [138, 0]
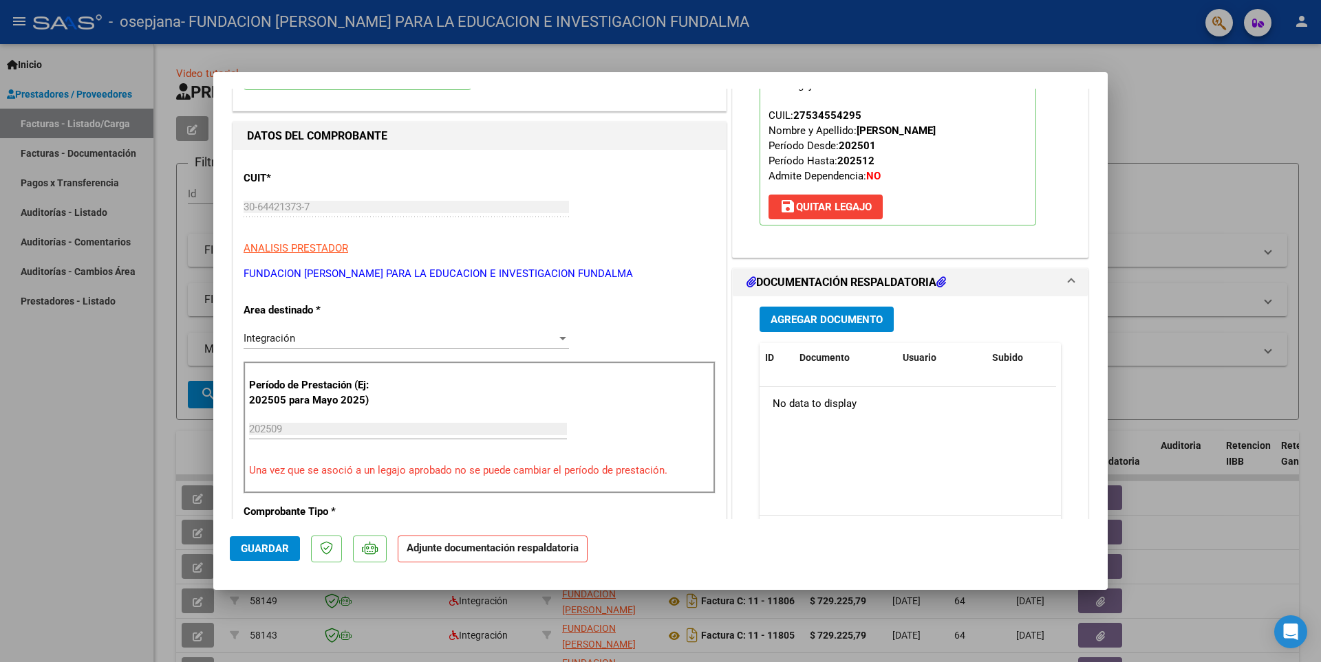
click at [798, 320] on span "Agregar Documento" at bounding box center [826, 320] width 112 height 12
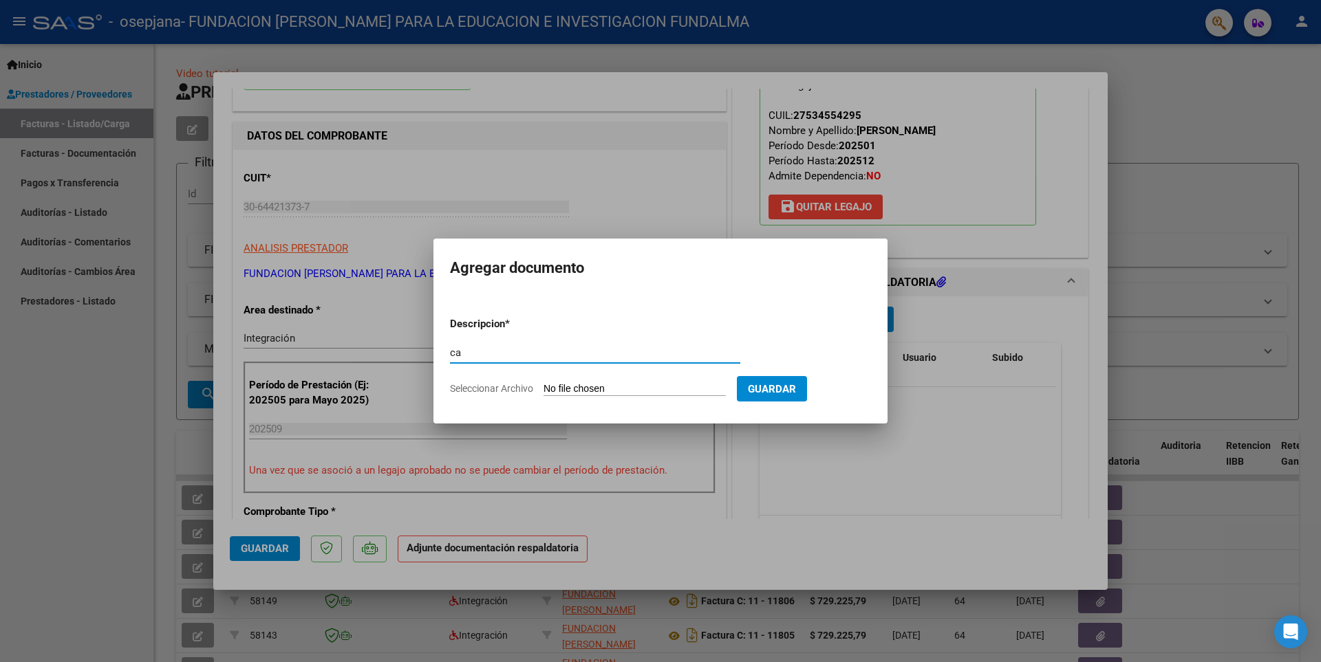
type input "c"
type input "F"
type input "V"
type input "CAE"
click at [588, 391] on input "Seleccionar Archivo" at bounding box center [634, 389] width 182 height 13
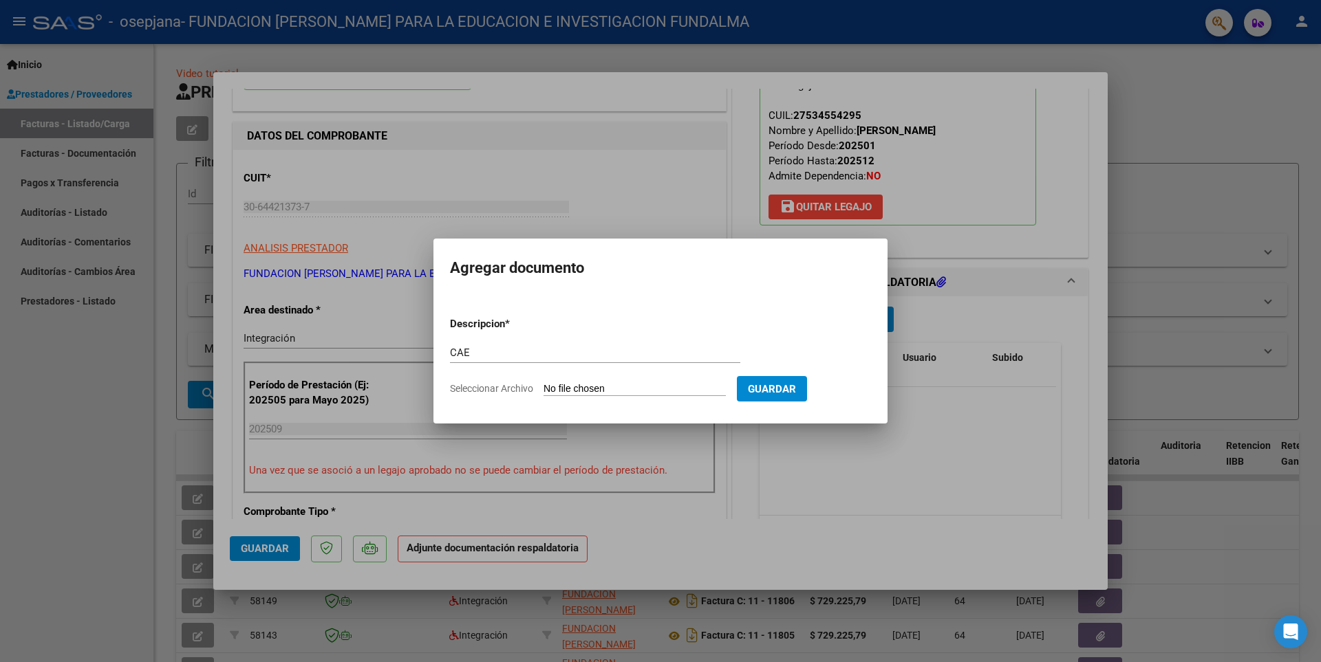
type input "C:\fakepath\CAE FC SEPTIEMBRE.pdf"
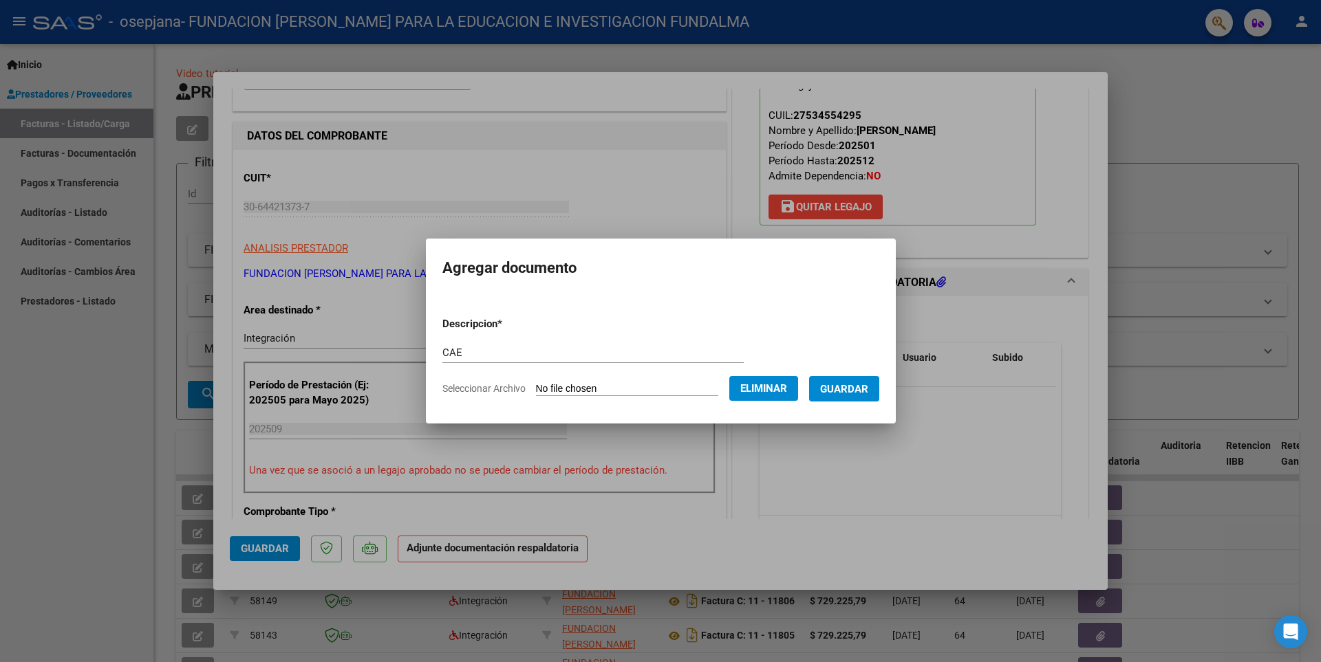
click at [859, 387] on span "Guardar" at bounding box center [844, 389] width 48 height 12
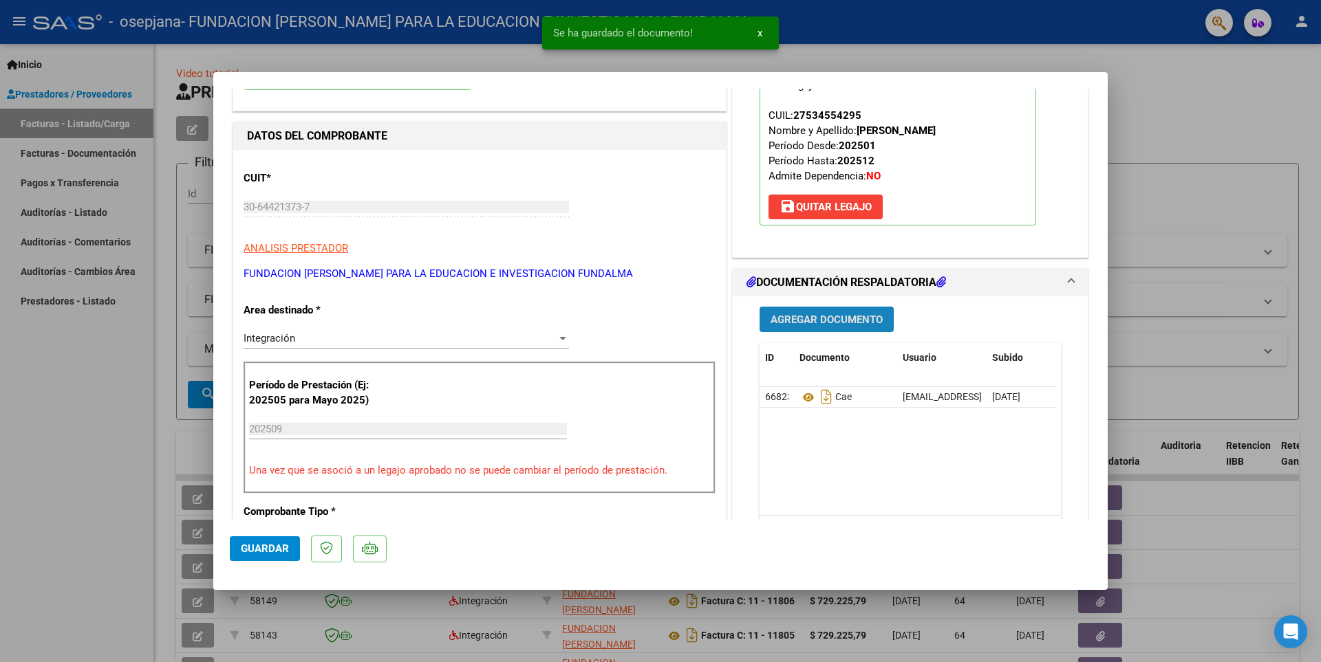
click at [803, 326] on button "Agregar Documento" at bounding box center [826, 319] width 134 height 25
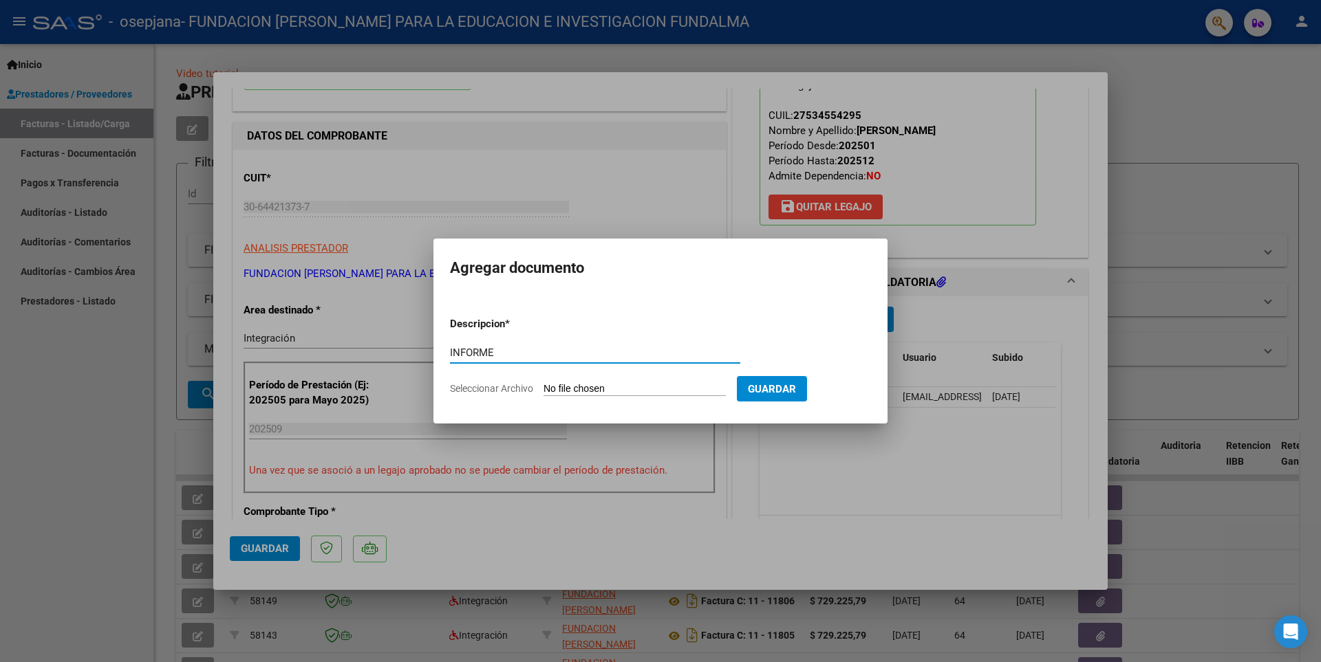
type input "INFORME"
click at [585, 395] on input "Seleccionar Archivo" at bounding box center [634, 389] width 182 height 13
type input "C:\fakepath\INFORME SEPT.pdf"
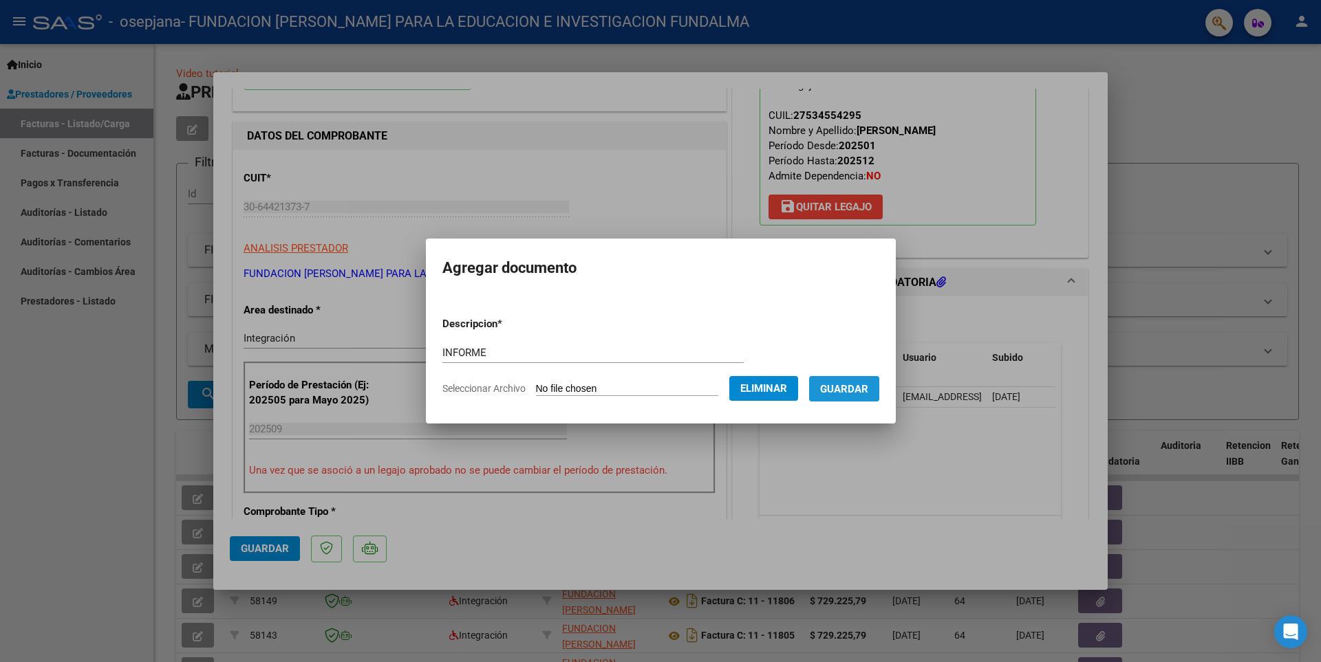
click at [856, 389] on span "Guardar" at bounding box center [844, 389] width 48 height 12
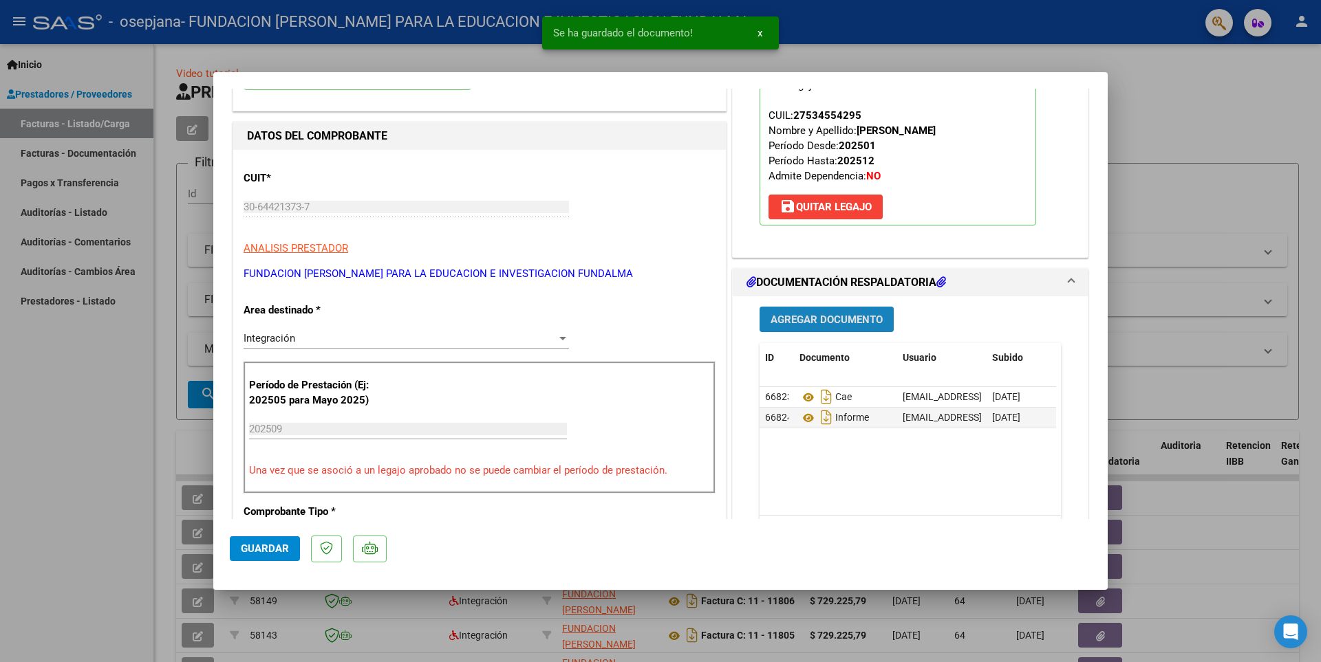
click at [835, 316] on span "Agregar Documento" at bounding box center [826, 320] width 112 height 12
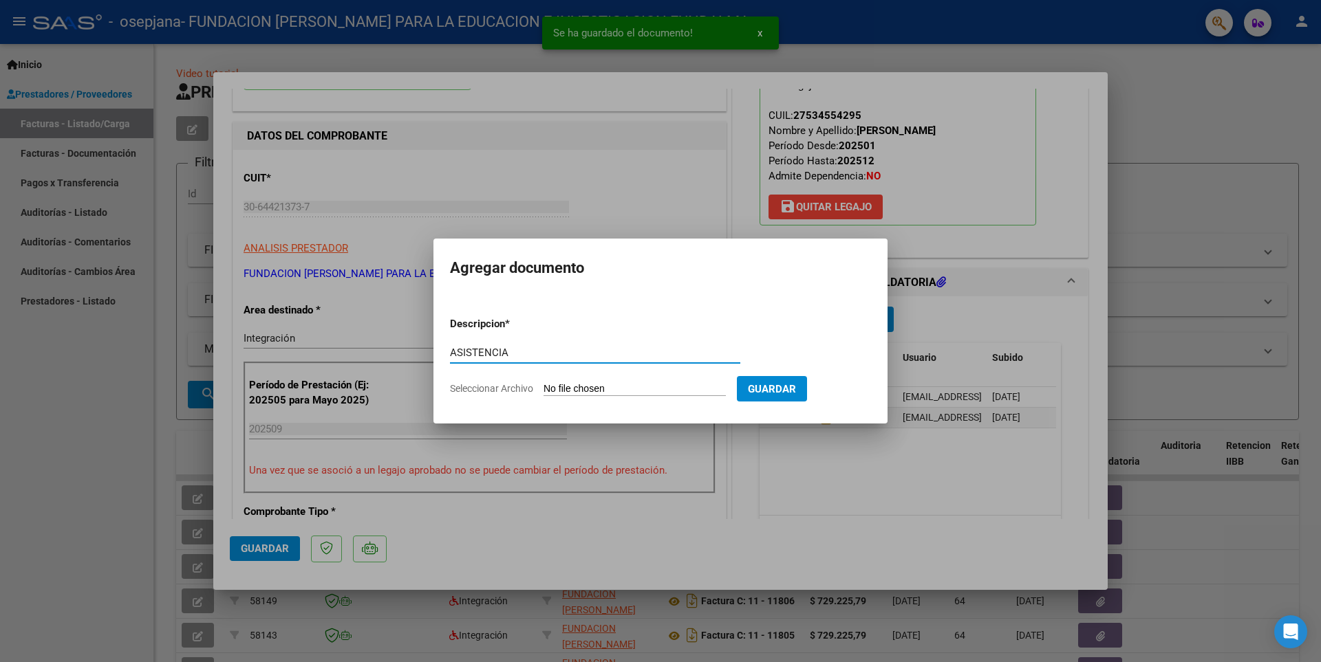
type input "ASISTENCIA"
click at [643, 386] on input "Seleccionar Archivo" at bounding box center [634, 389] width 182 height 13
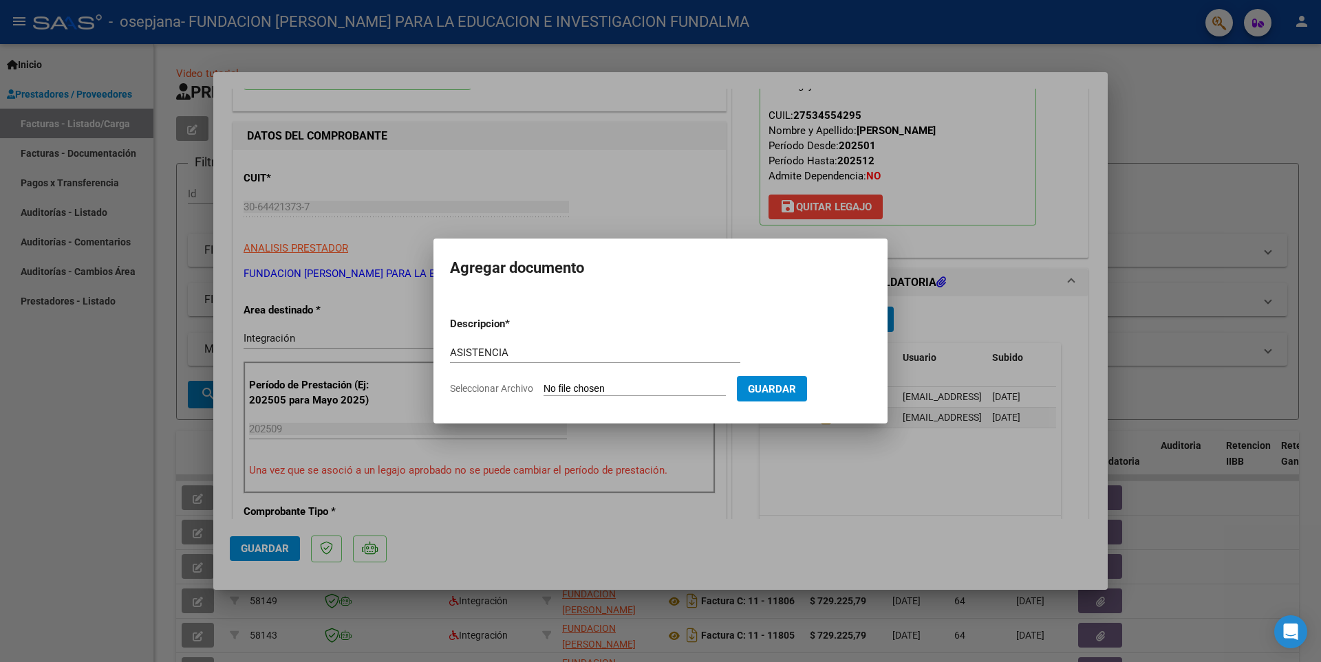
type input "C:\fakepath\ASISTENCIA SEPTIEMBRE.pdf"
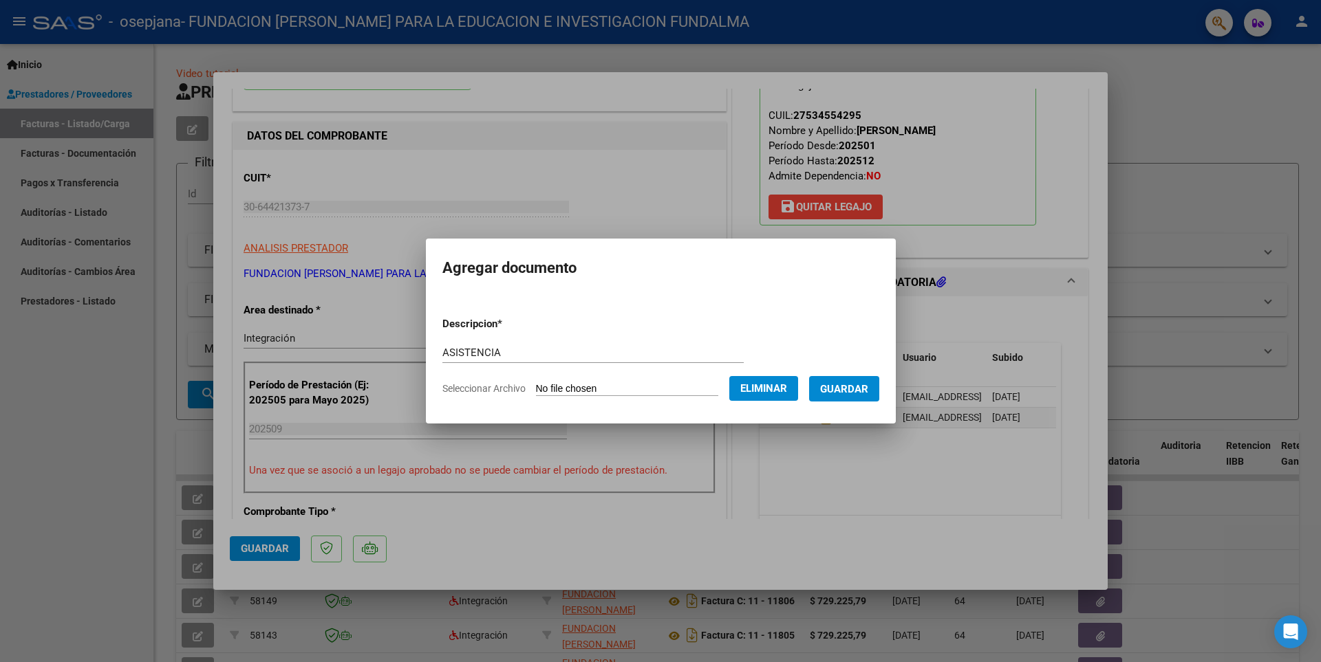
click at [860, 384] on span "Guardar" at bounding box center [844, 389] width 48 height 12
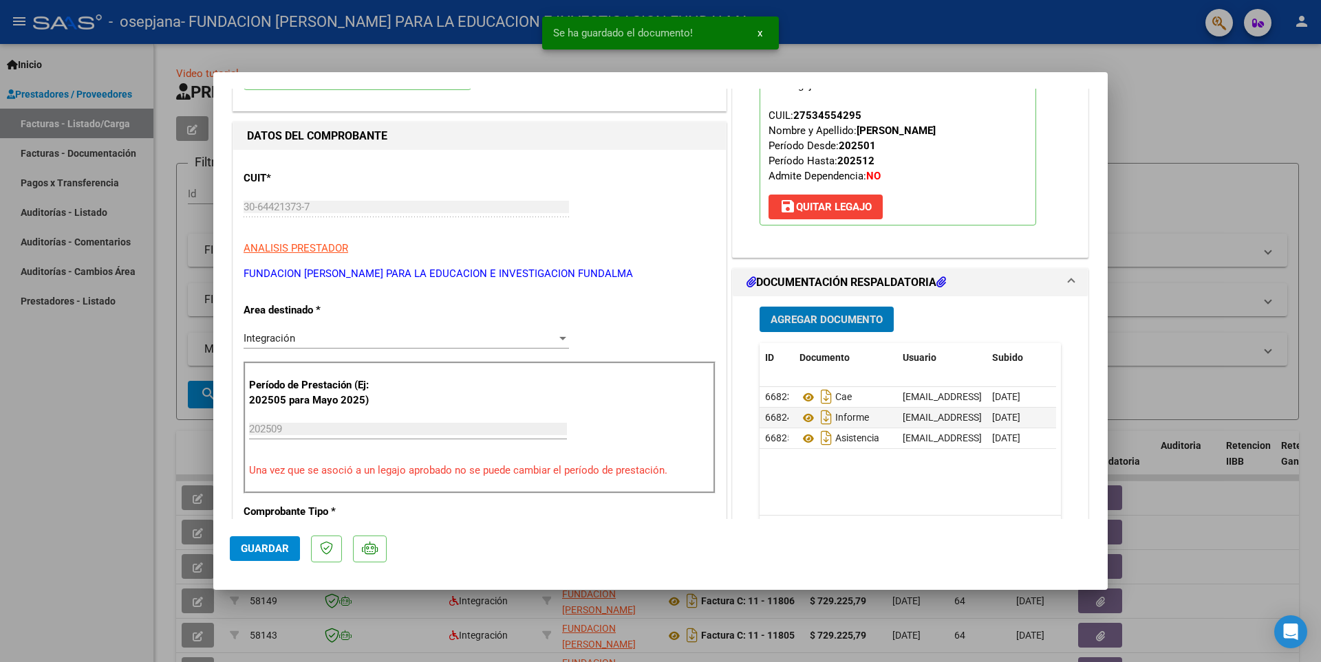
click at [803, 320] on span "Agregar Documento" at bounding box center [826, 320] width 112 height 12
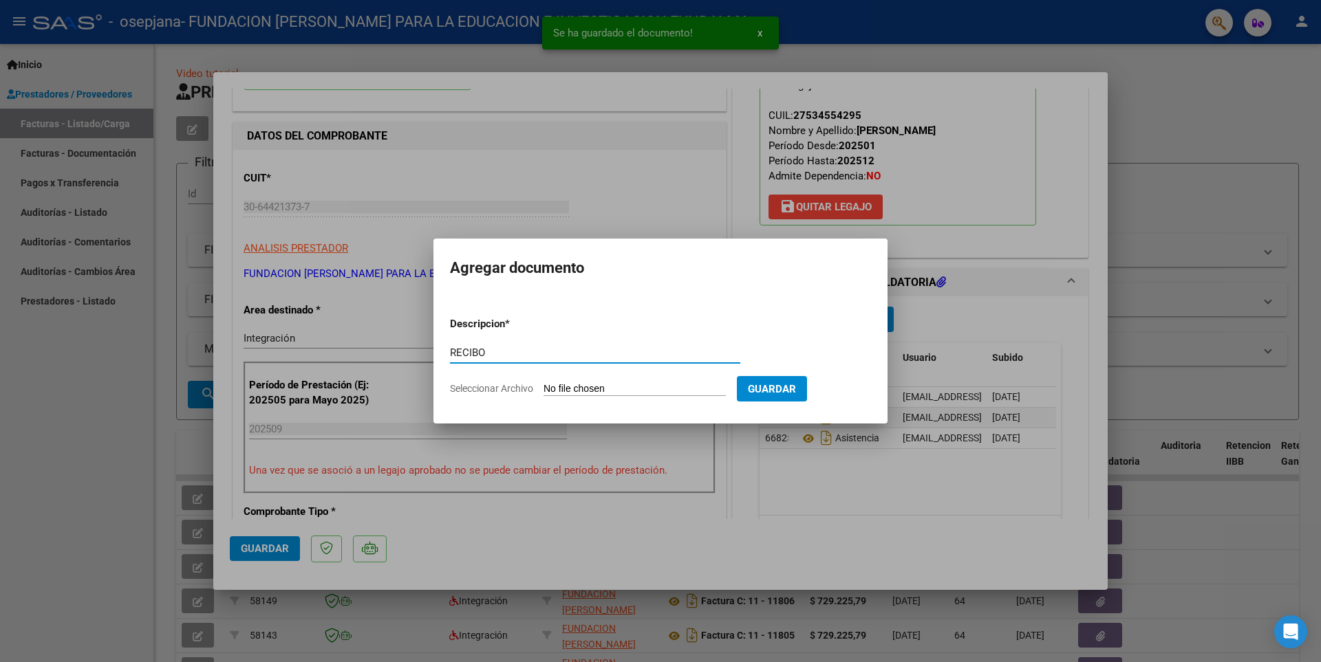
type input "RECIBO"
click at [654, 385] on input "Seleccionar Archivo" at bounding box center [634, 389] width 182 height 13
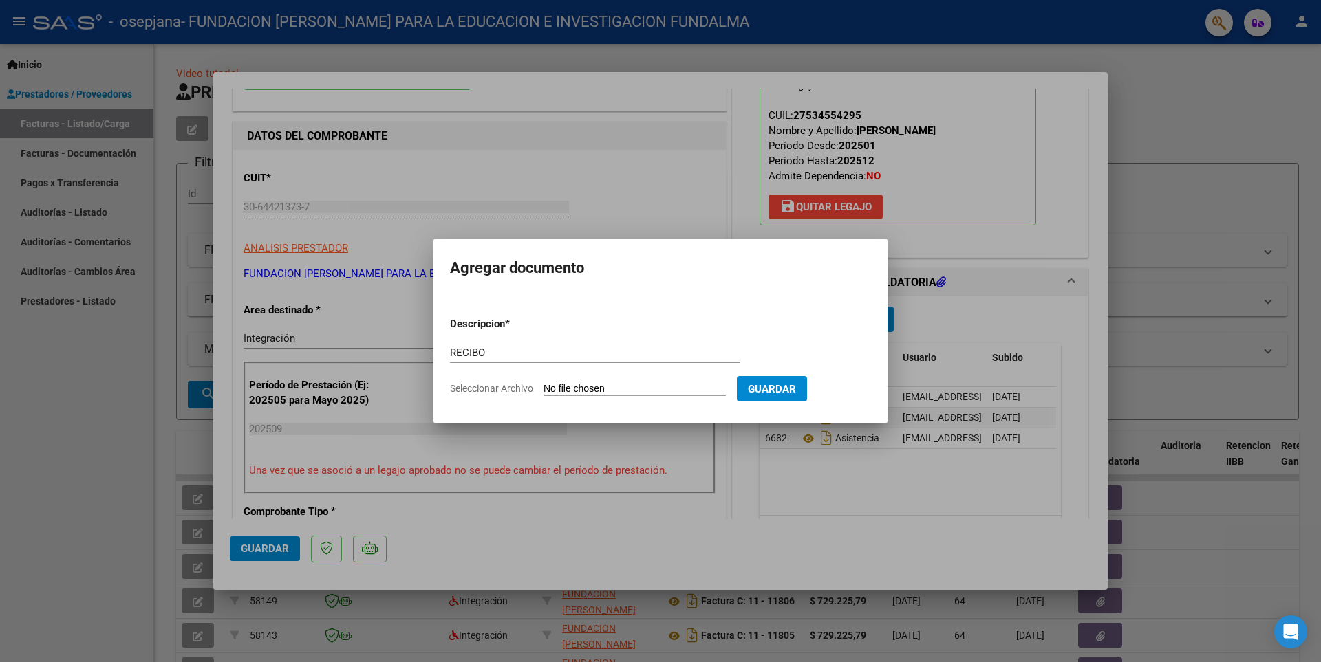
type input "C:\fakepath\junio 2025.pdf"
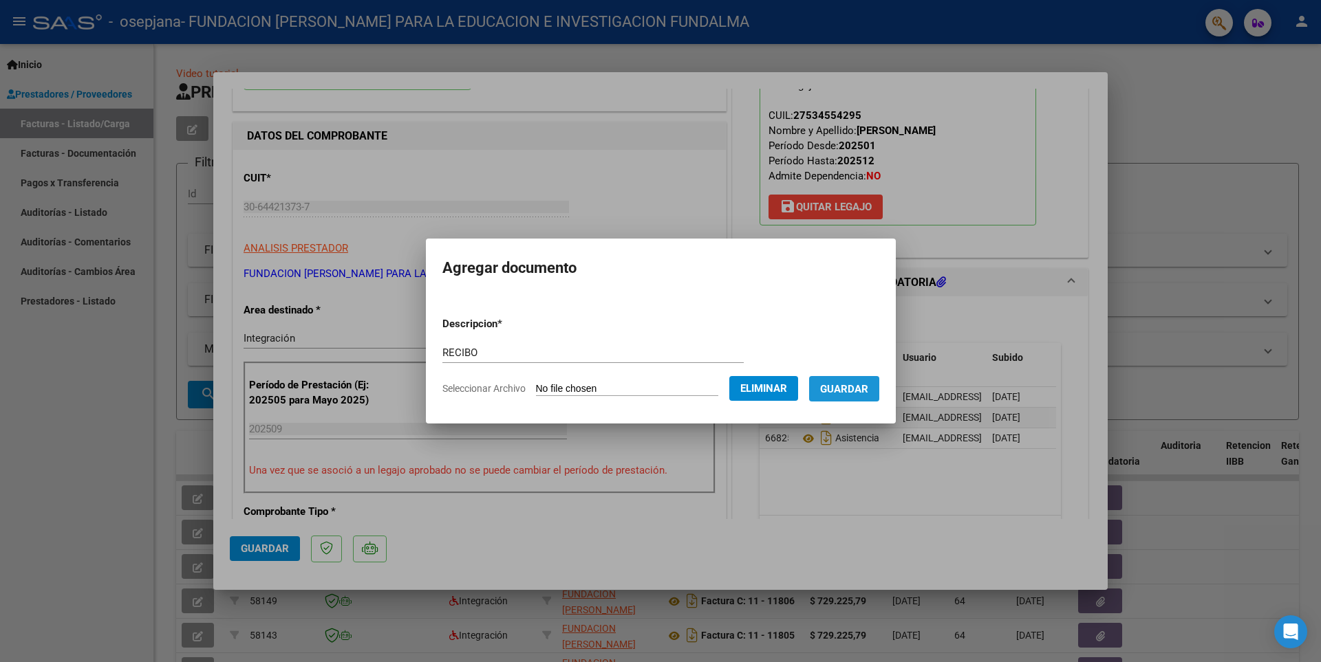
click at [845, 395] on span "Guardar" at bounding box center [844, 389] width 48 height 12
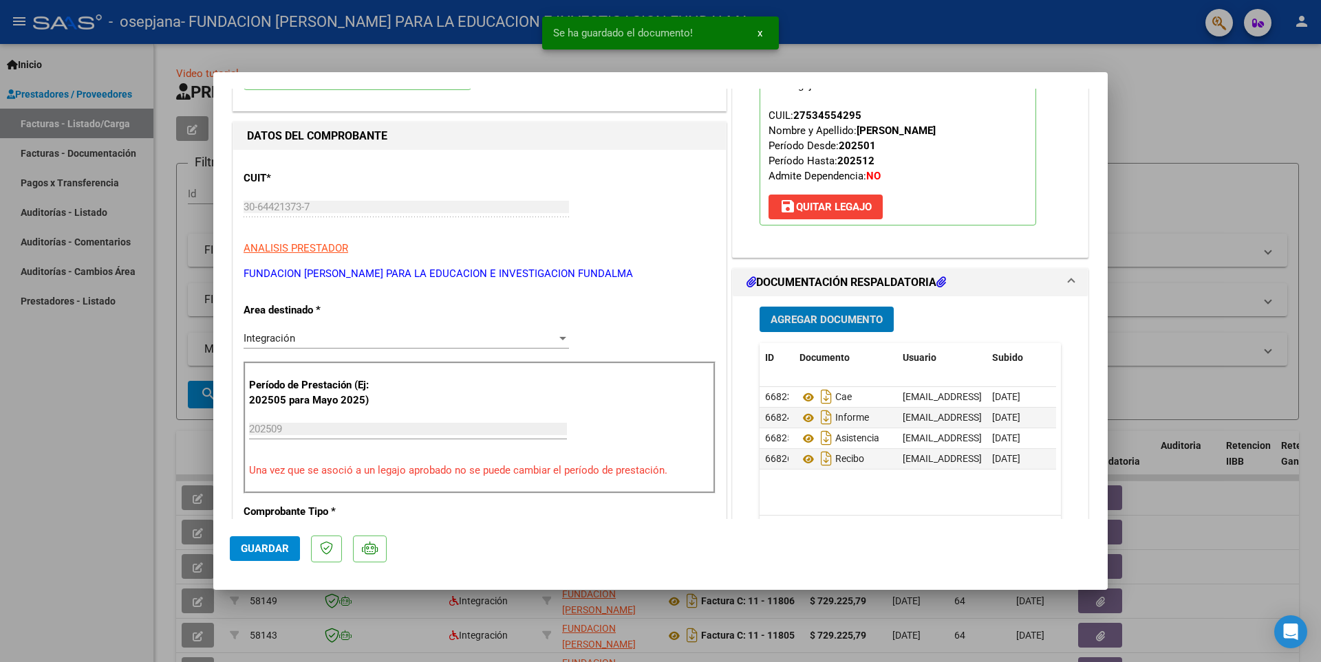
click at [1193, 352] on div at bounding box center [660, 331] width 1321 height 662
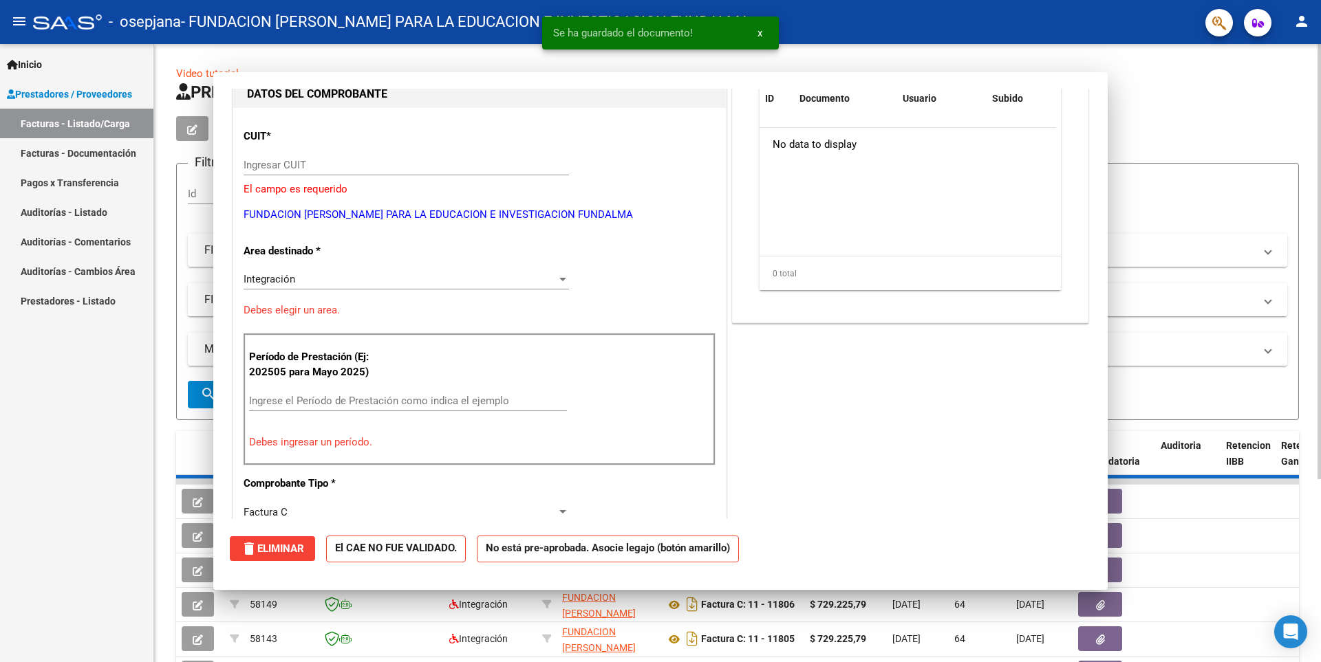
scroll to position [0, 0]
